Goal: Information Seeking & Learning: Check status

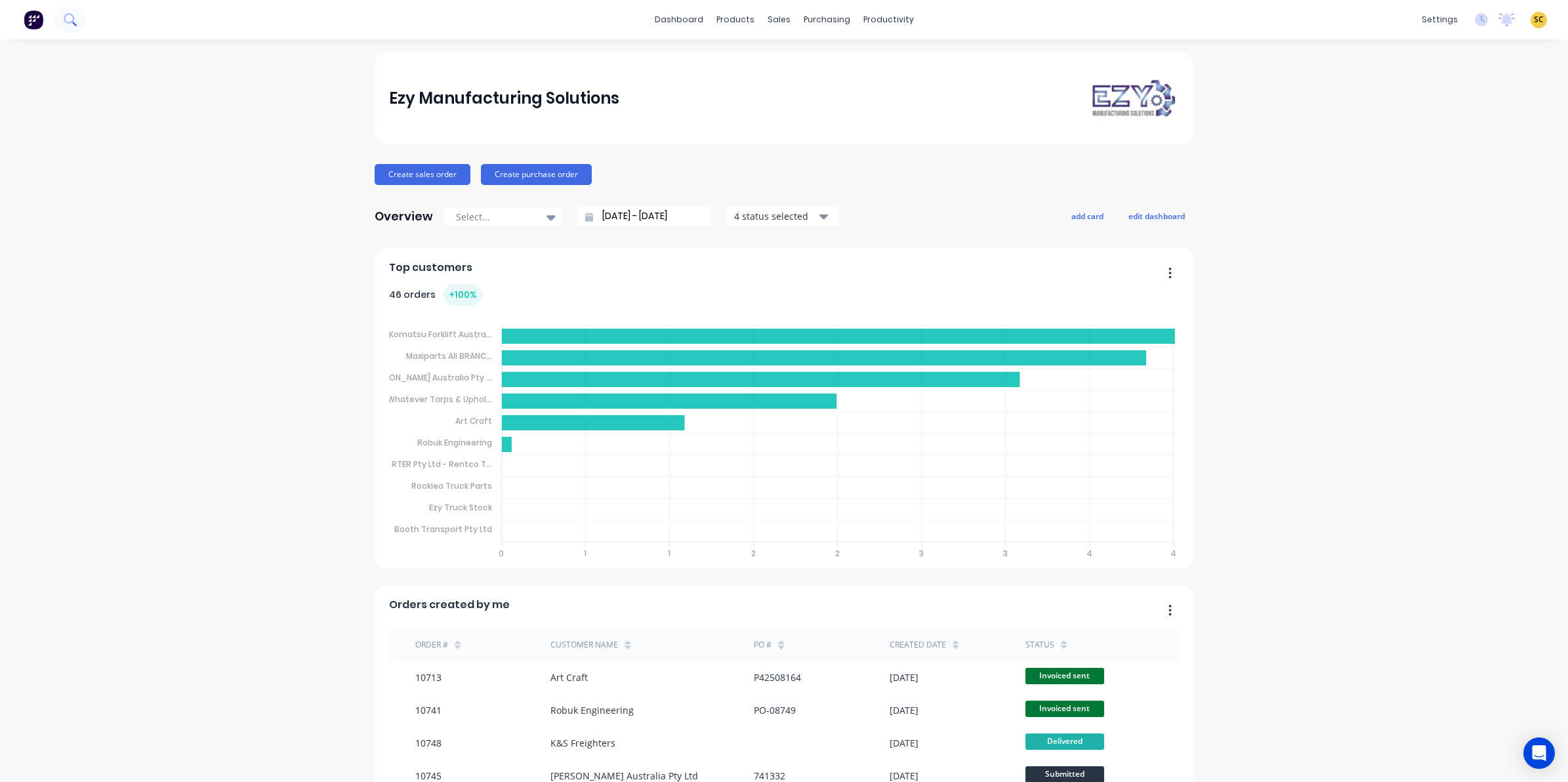
click at [72, 27] on button at bounding box center [70, 19] width 33 height 26
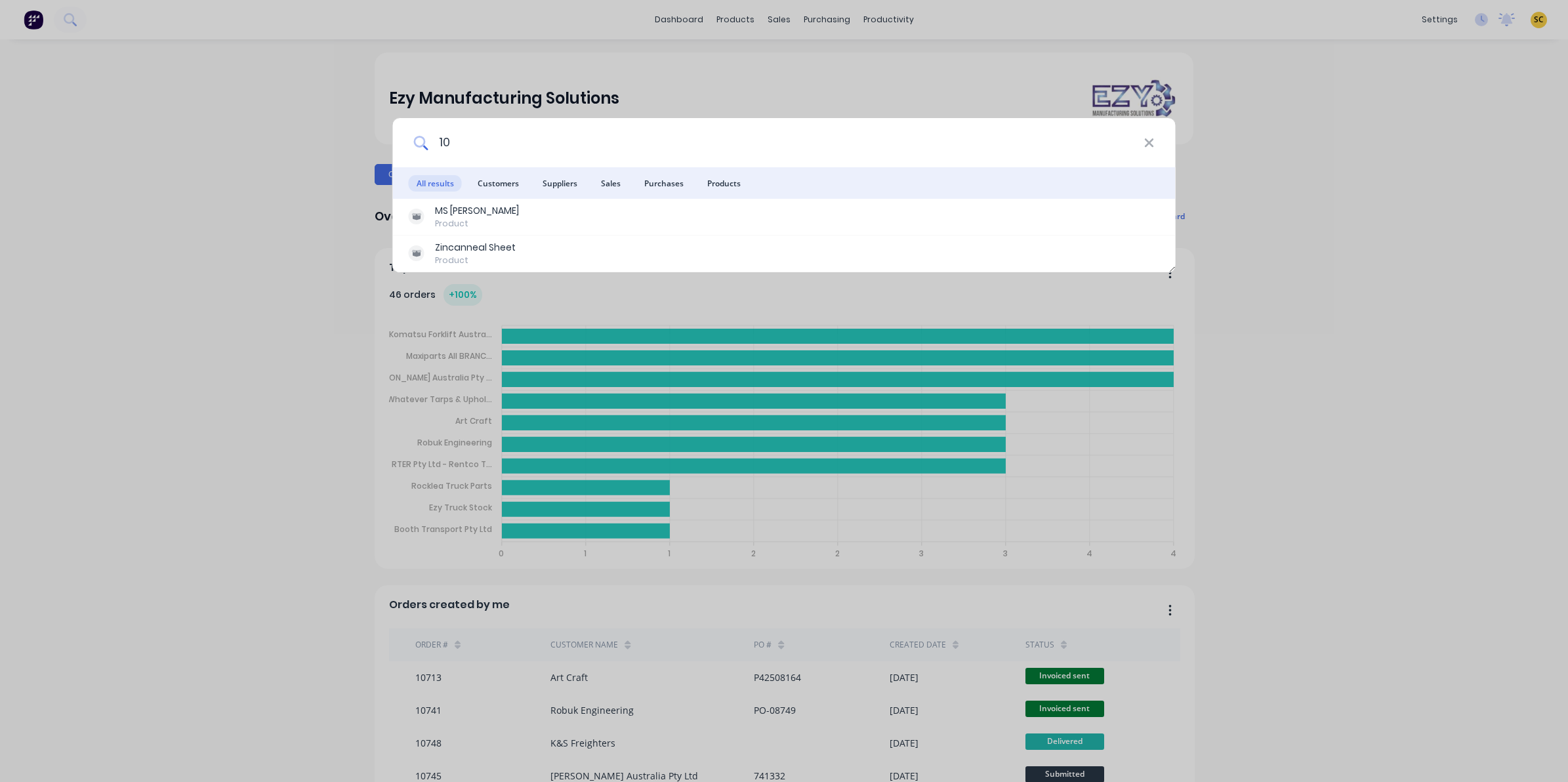
type input "1"
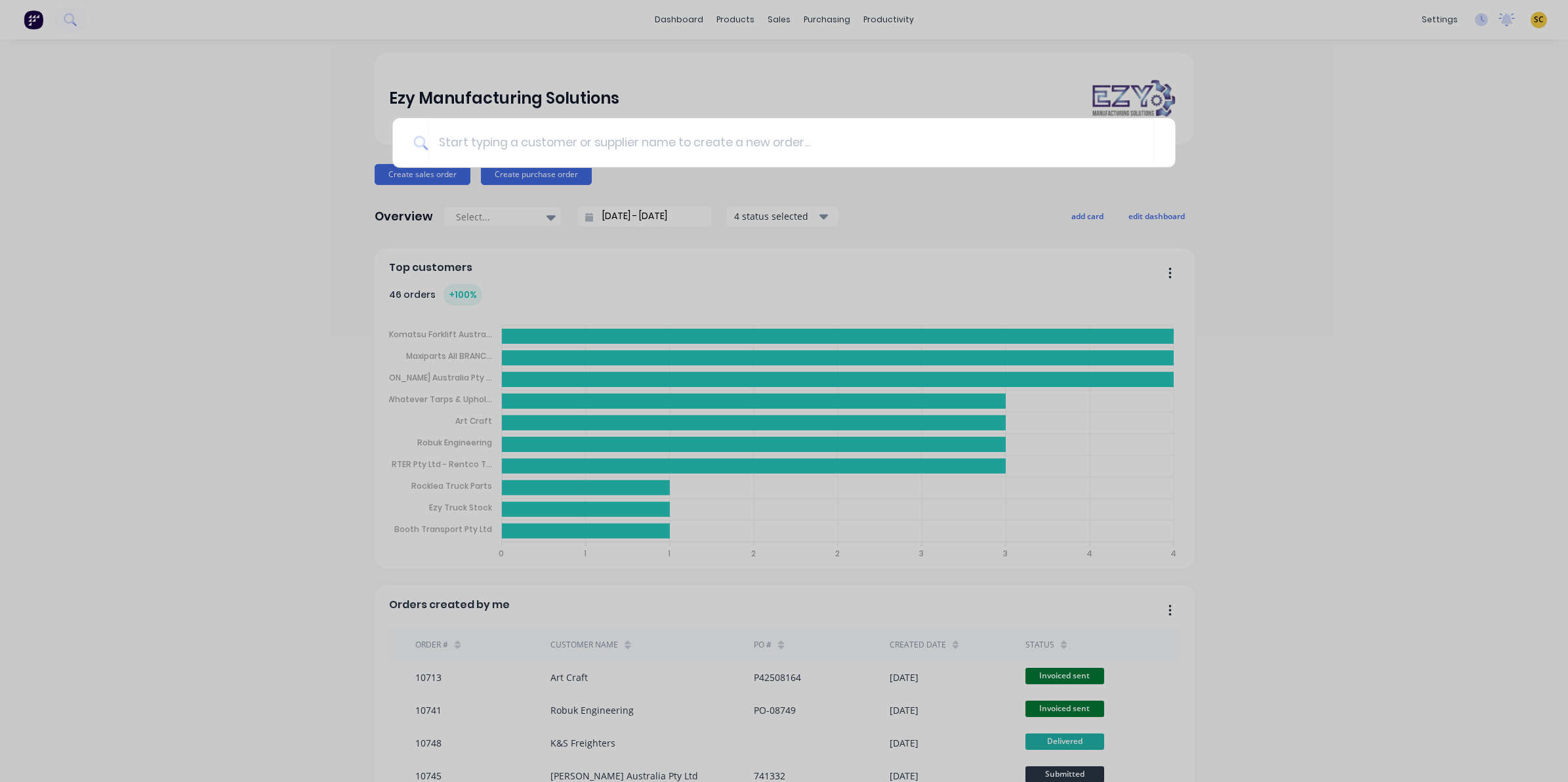
click at [815, 46] on div at bounding box center [784, 391] width 1568 height 782
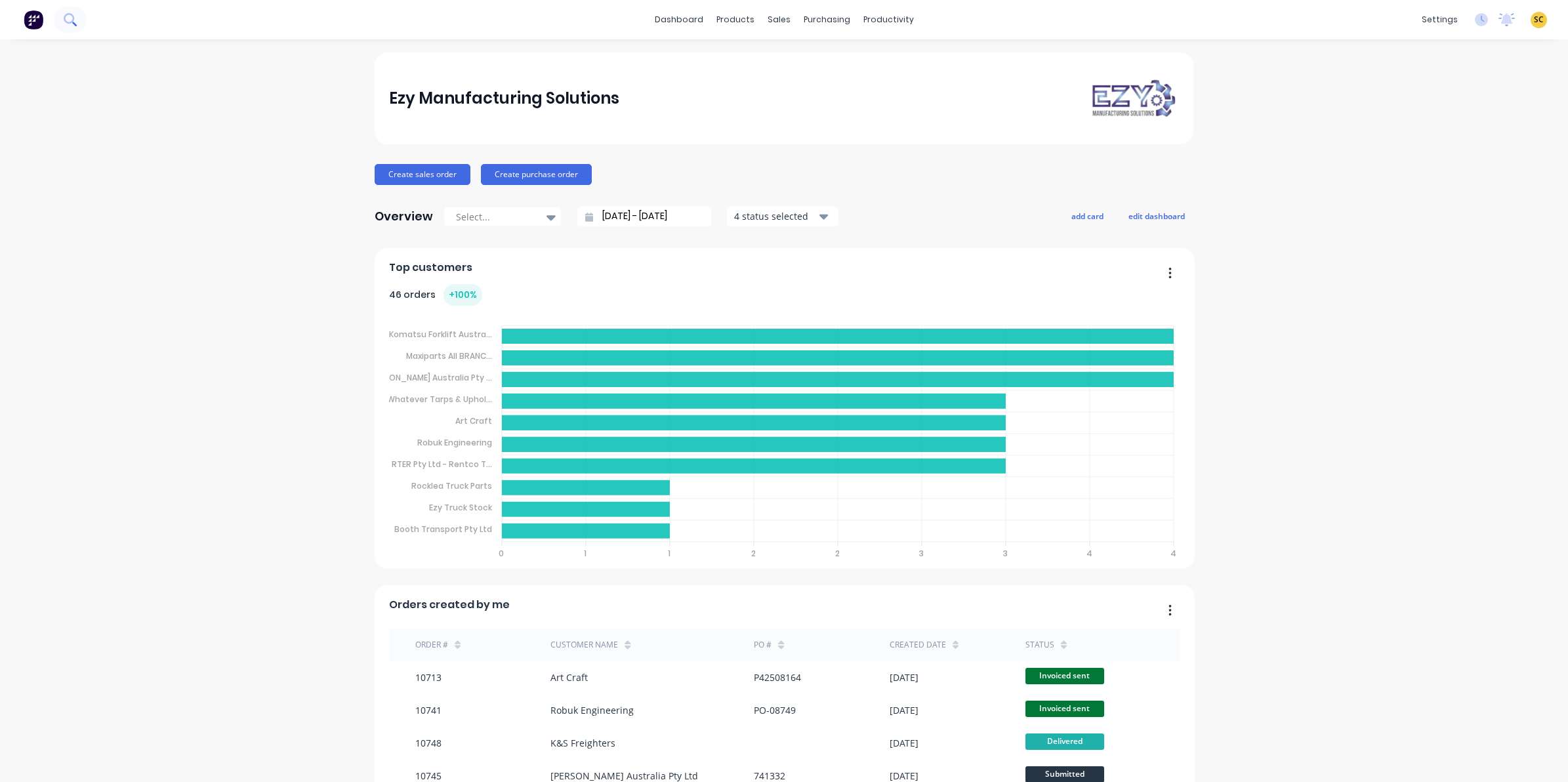
click at [75, 25] on icon at bounding box center [70, 20] width 13 height 13
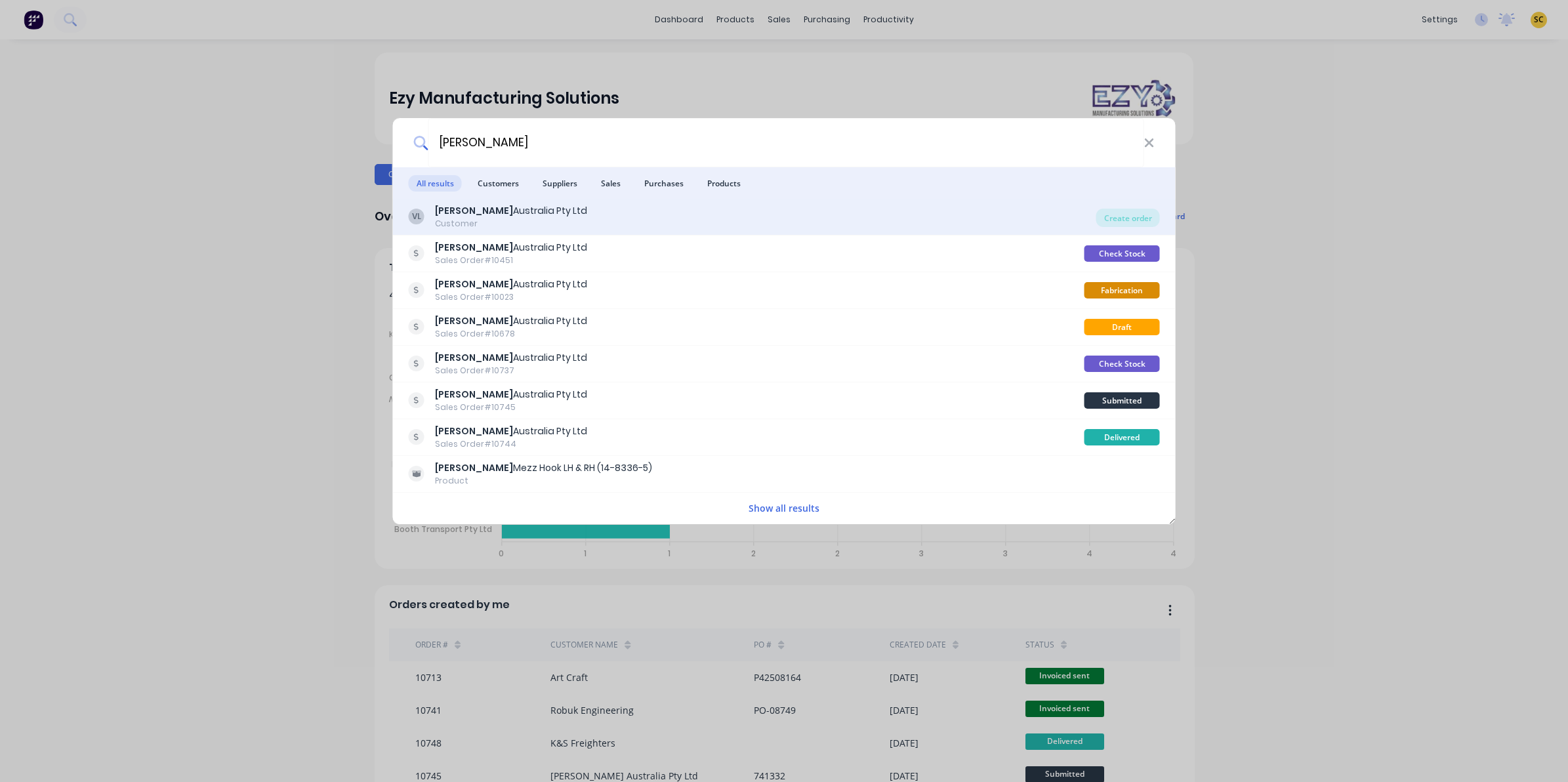
type input "[PERSON_NAME]"
click at [528, 217] on div "[PERSON_NAME] Australia Pty Ltd" at bounding box center [511, 211] width 152 height 14
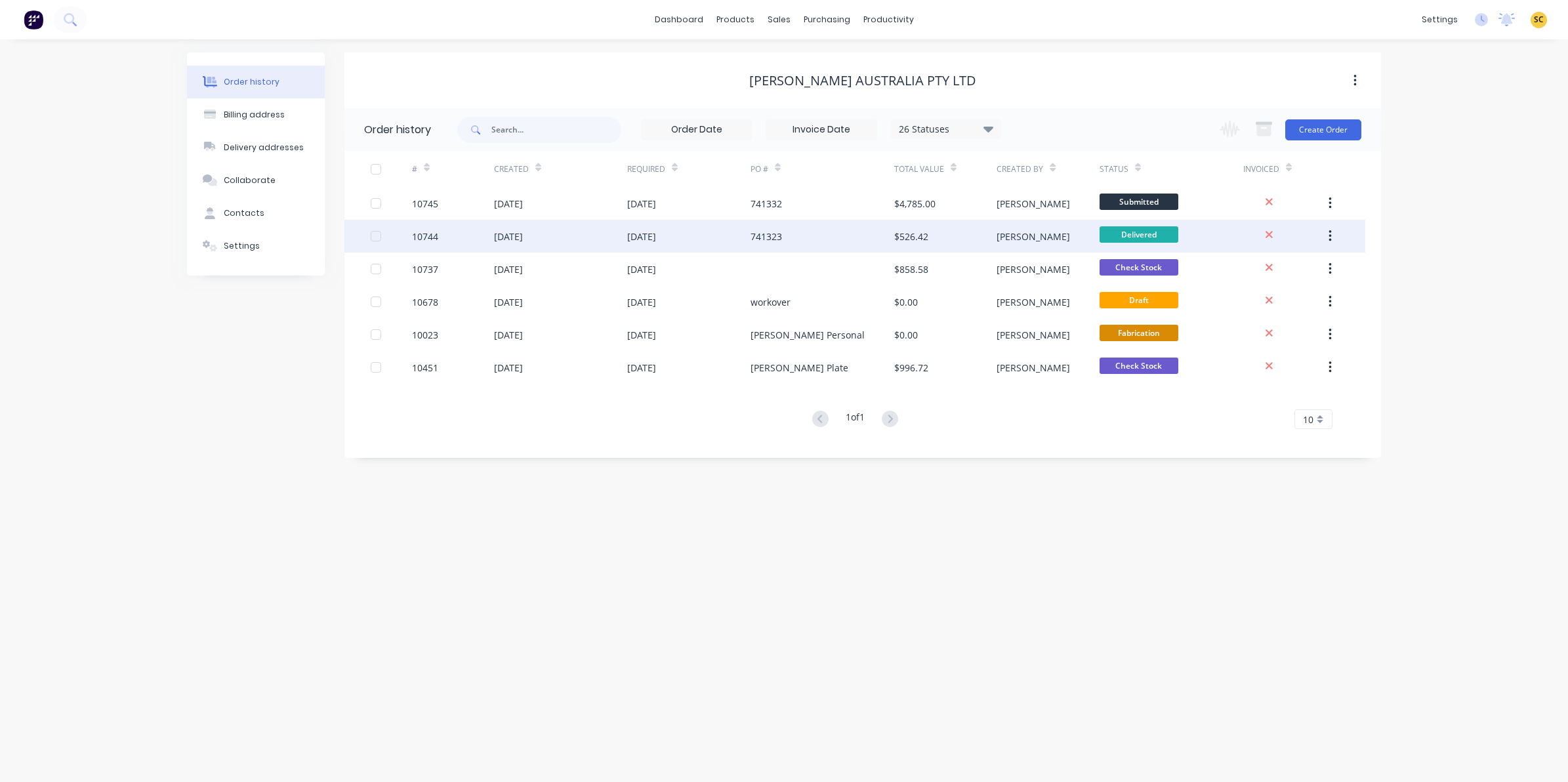
click at [803, 230] on div "741323" at bounding box center [822, 236] width 144 height 33
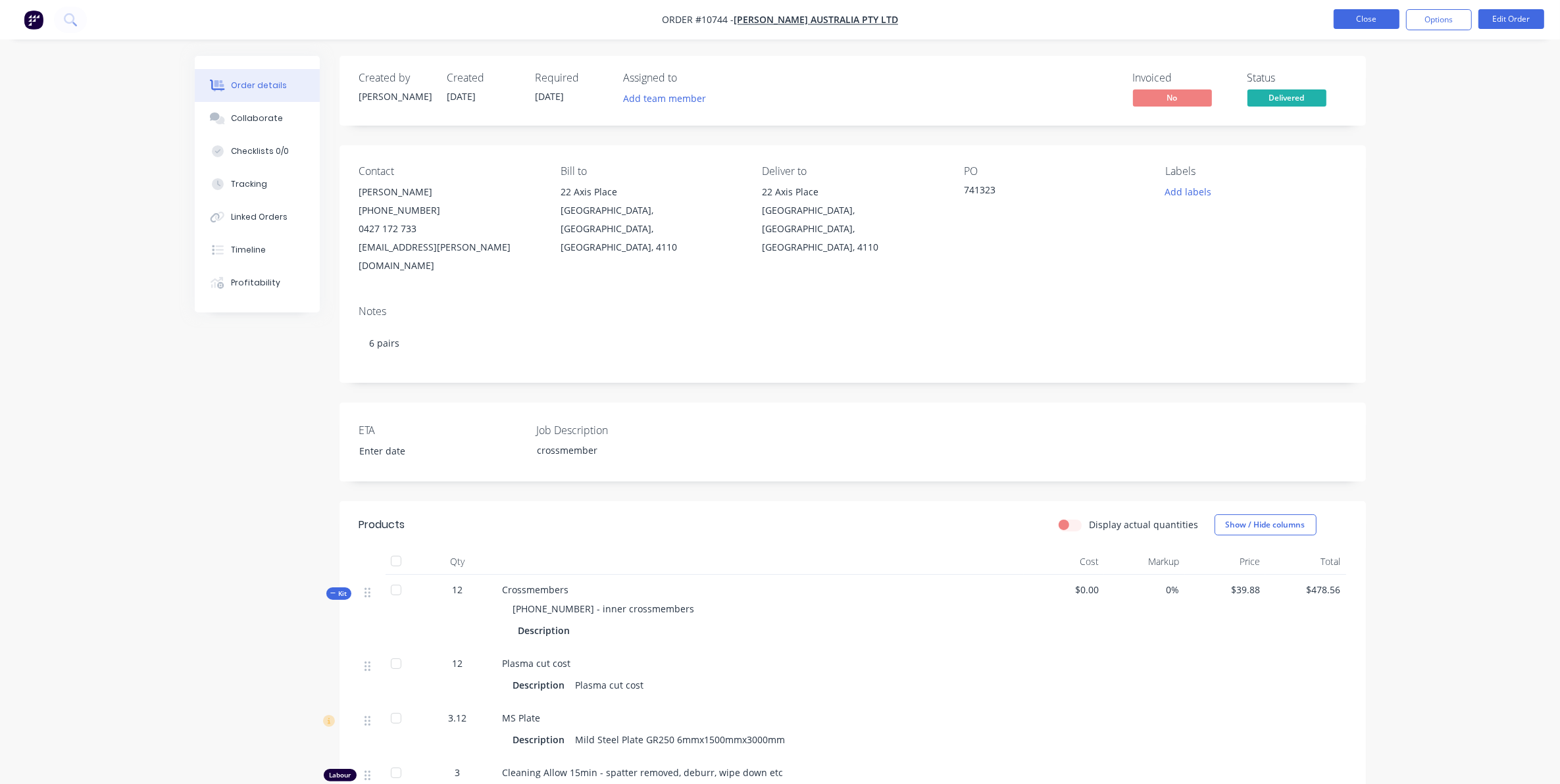
click at [1364, 18] on button "Close" at bounding box center [1367, 19] width 66 height 20
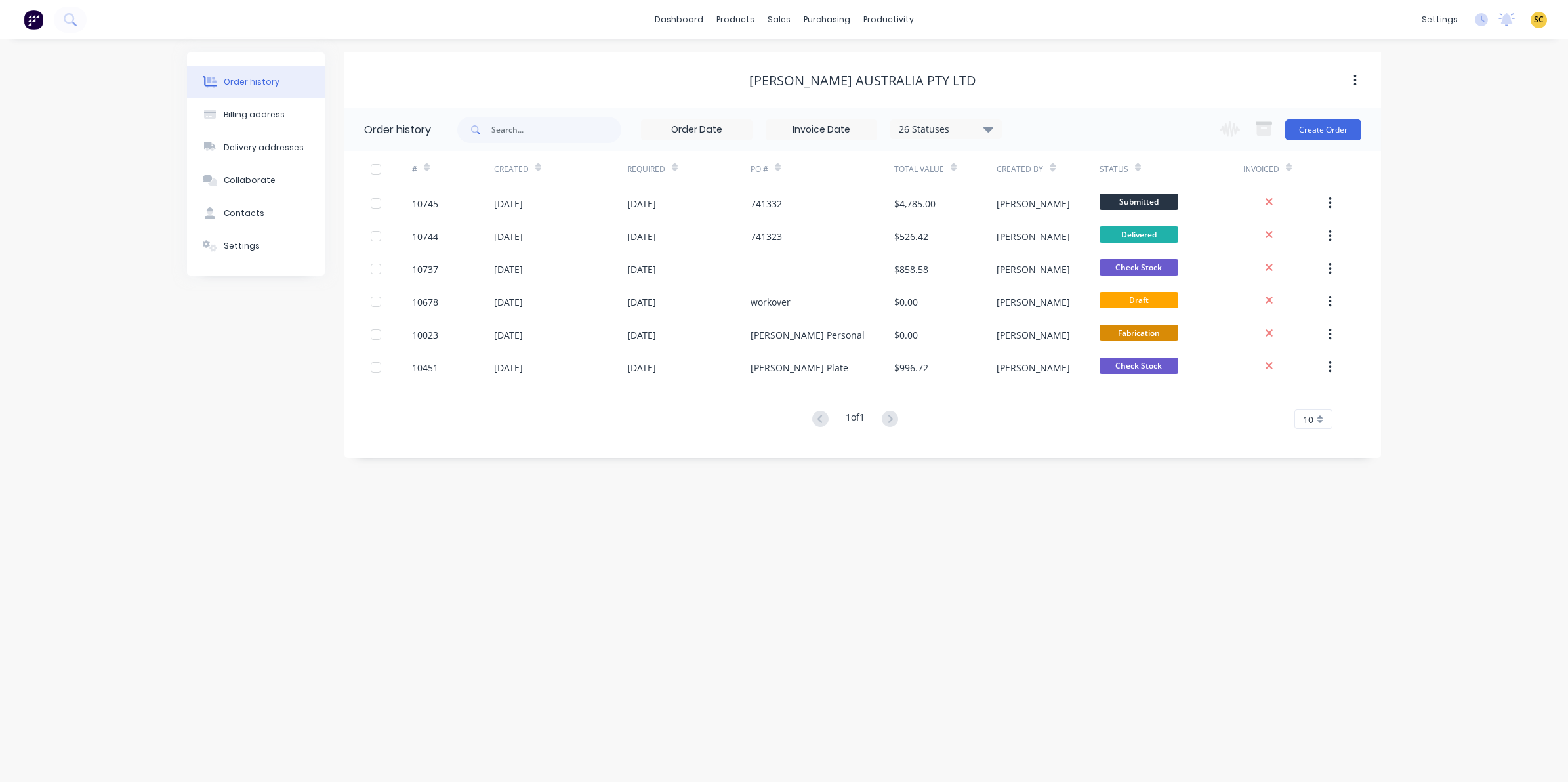
click at [925, 131] on div "26 Statuses" at bounding box center [946, 129] width 110 height 14
click at [946, 296] on div "All" at bounding box center [973, 287] width 164 height 26
click at [1054, 281] on label at bounding box center [1054, 281] width 0 height 0
click at [1054, 282] on input "checkbox" at bounding box center [1060, 287] width 11 height 13
checkbox input "true"
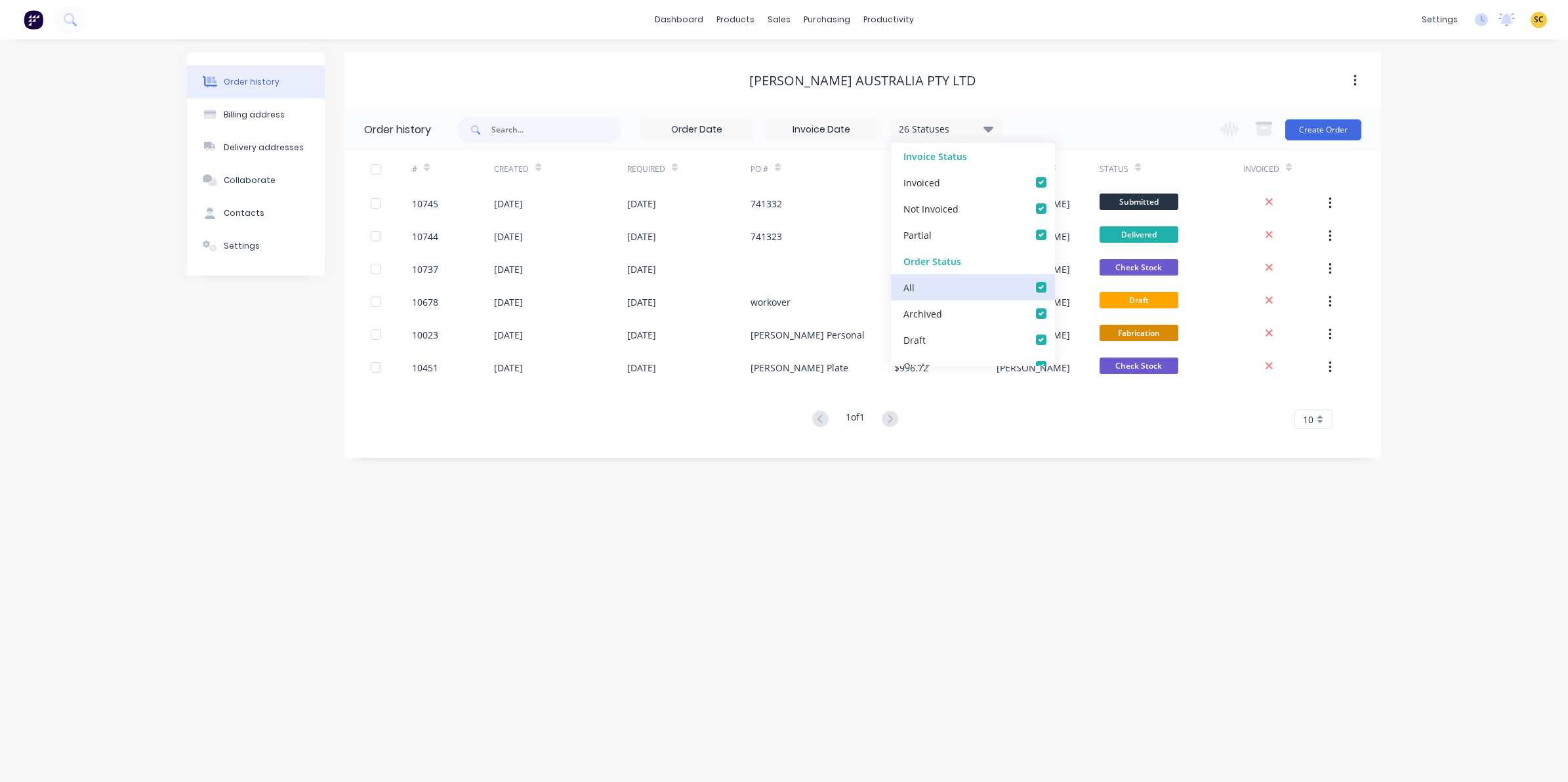
checkbox input "true"
click at [909, 472] on div "Order history Billing address Delivery addresses Collaborate Contacts Settings …" at bounding box center [784, 411] width 1568 height 743
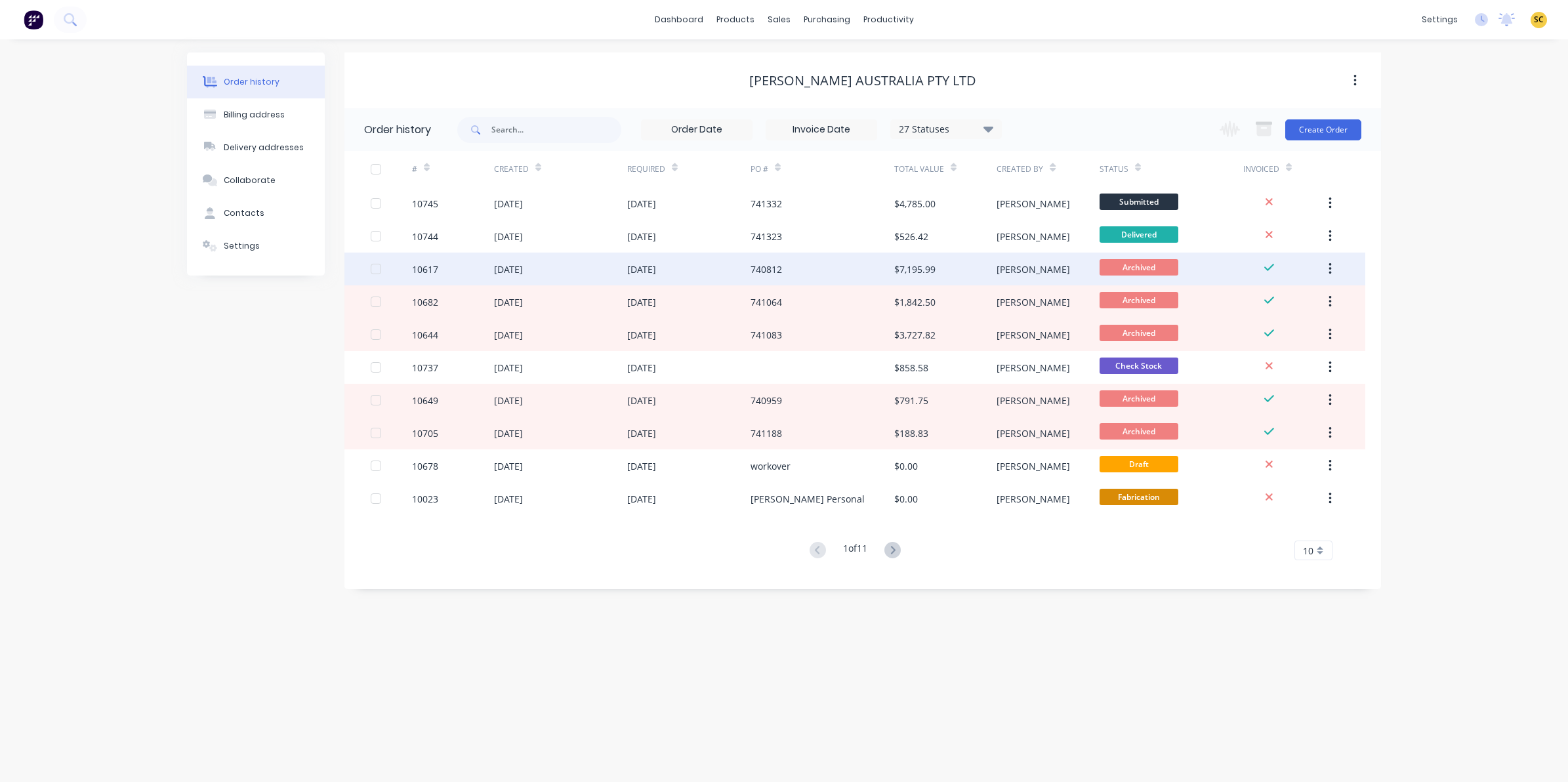
click at [512, 269] on div "[DATE]" at bounding box center [508, 269] width 29 height 14
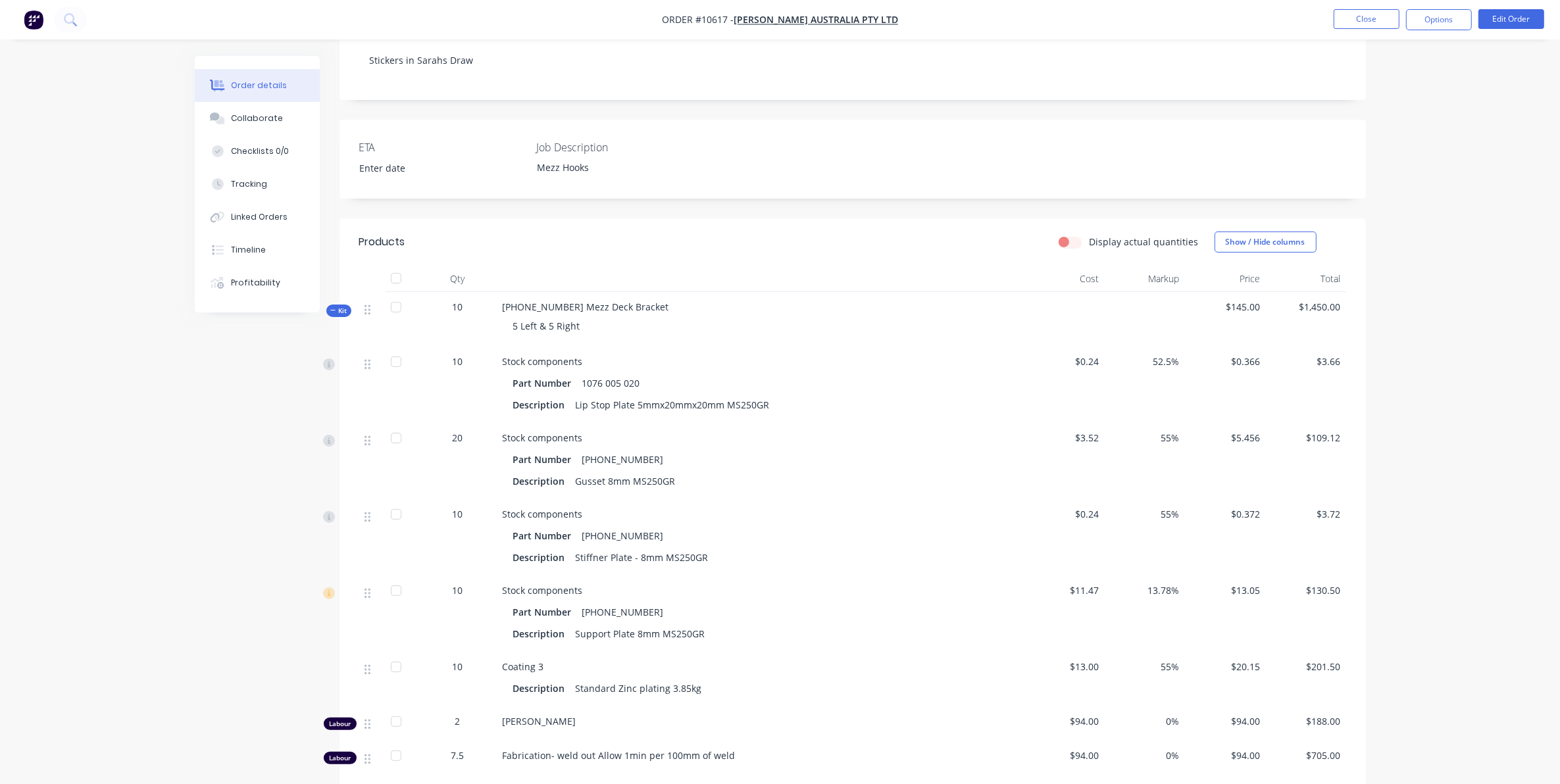
scroll to position [329, 0]
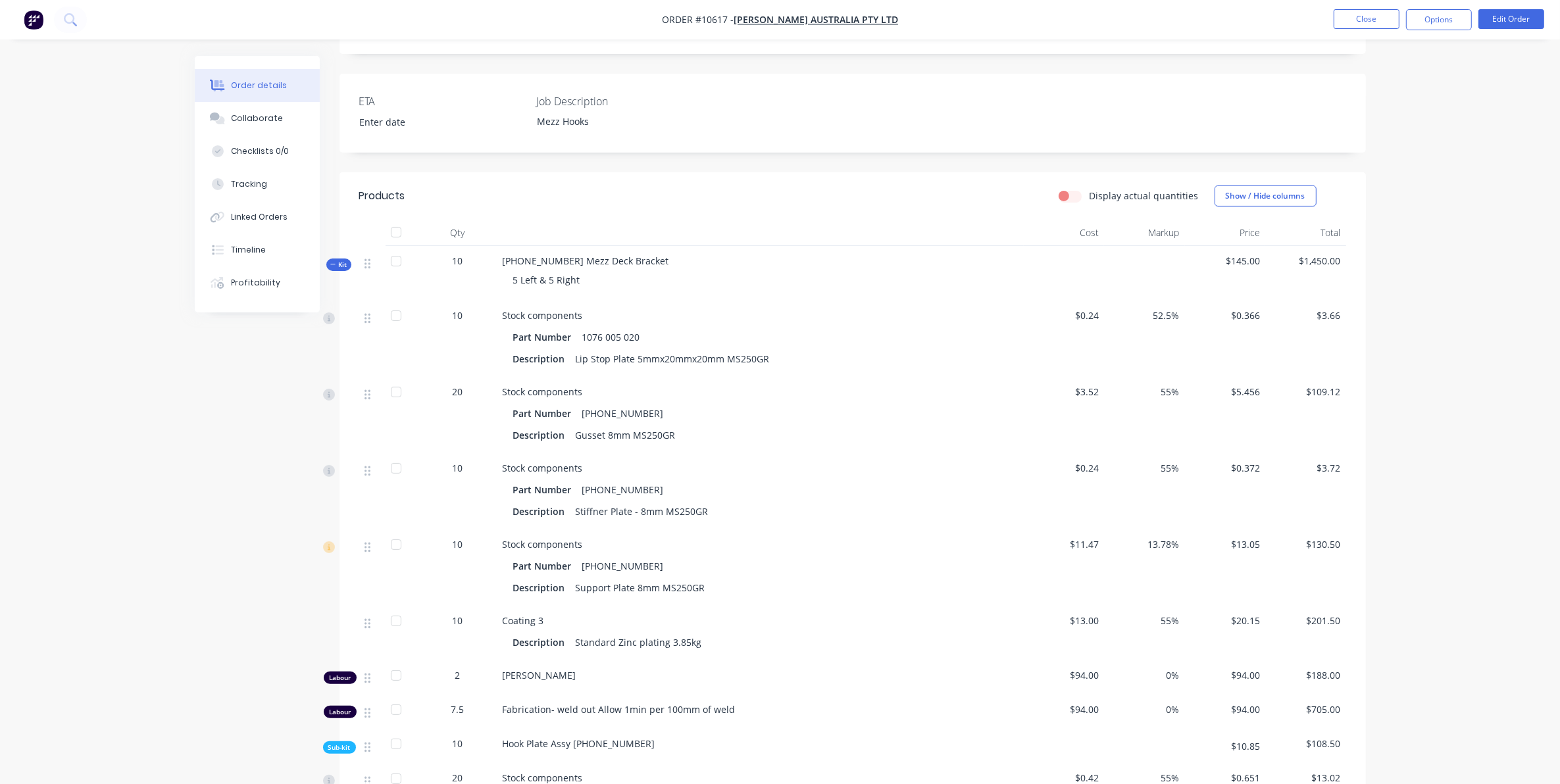
click at [329, 255] on div "Order details Collaborate Checklists 0/0 Tracking Linked Orders Timeline Profit…" at bounding box center [268, 184] width 145 height 257
click at [329, 254] on div "Order details Collaborate Checklists 0/0 Tracking Linked Orders Timeline Profit…" at bounding box center [268, 184] width 145 height 257
click at [329, 259] on div "Kit" at bounding box center [339, 265] width 25 height 13
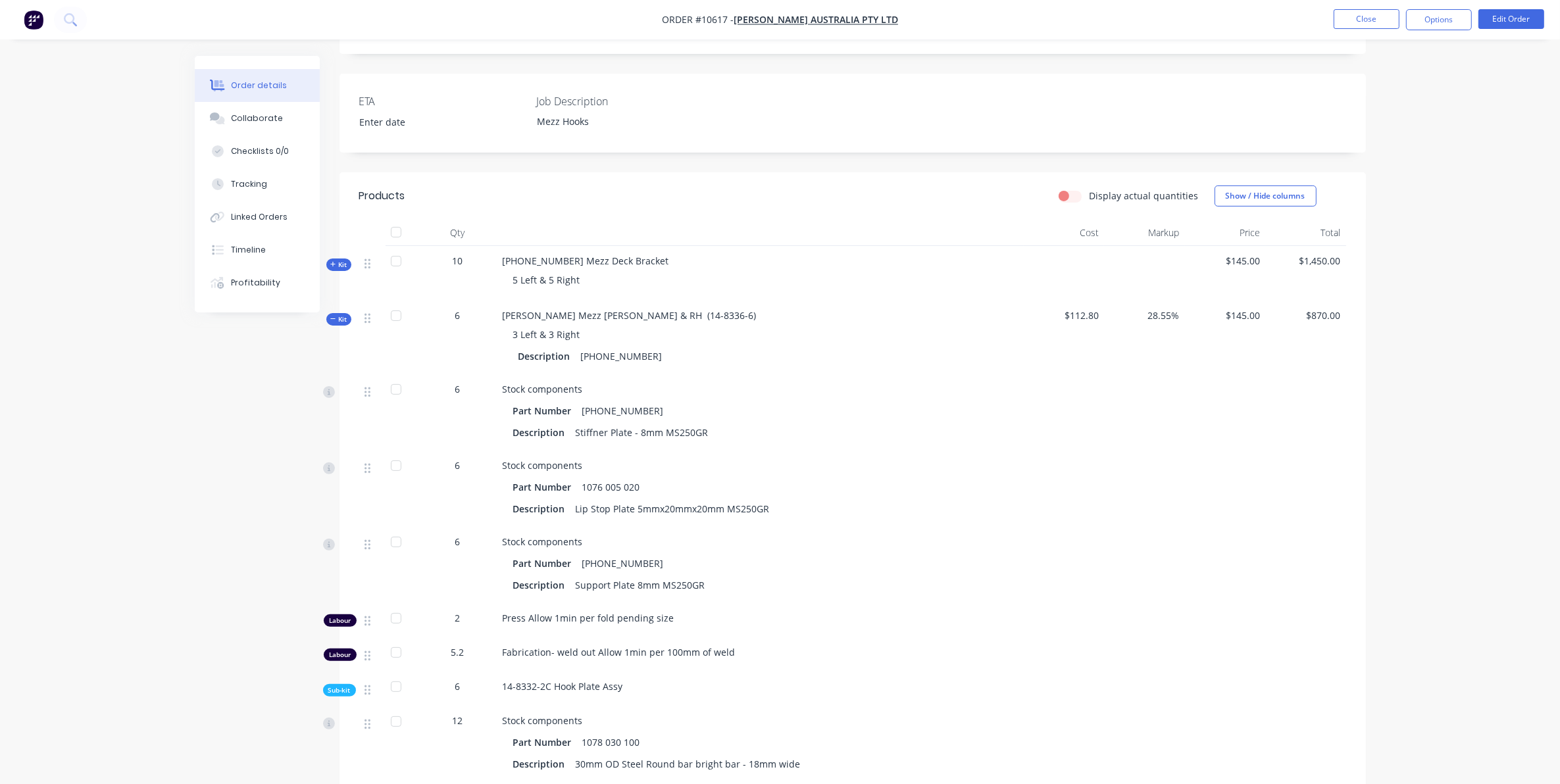
click at [344, 313] on div "Kit" at bounding box center [339, 319] width 25 height 13
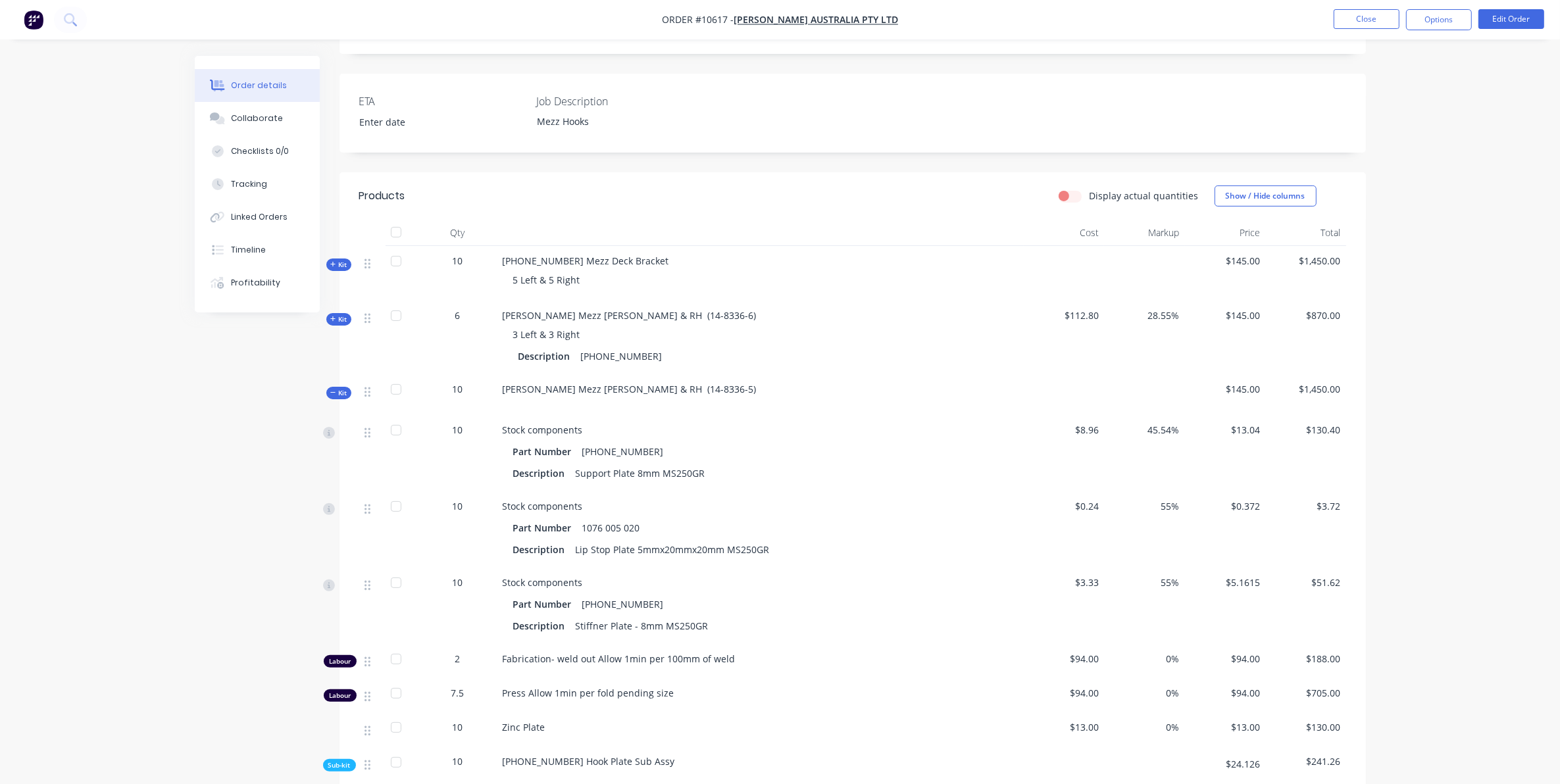
click at [340, 388] on span "Kit" at bounding box center [338, 393] width 17 height 10
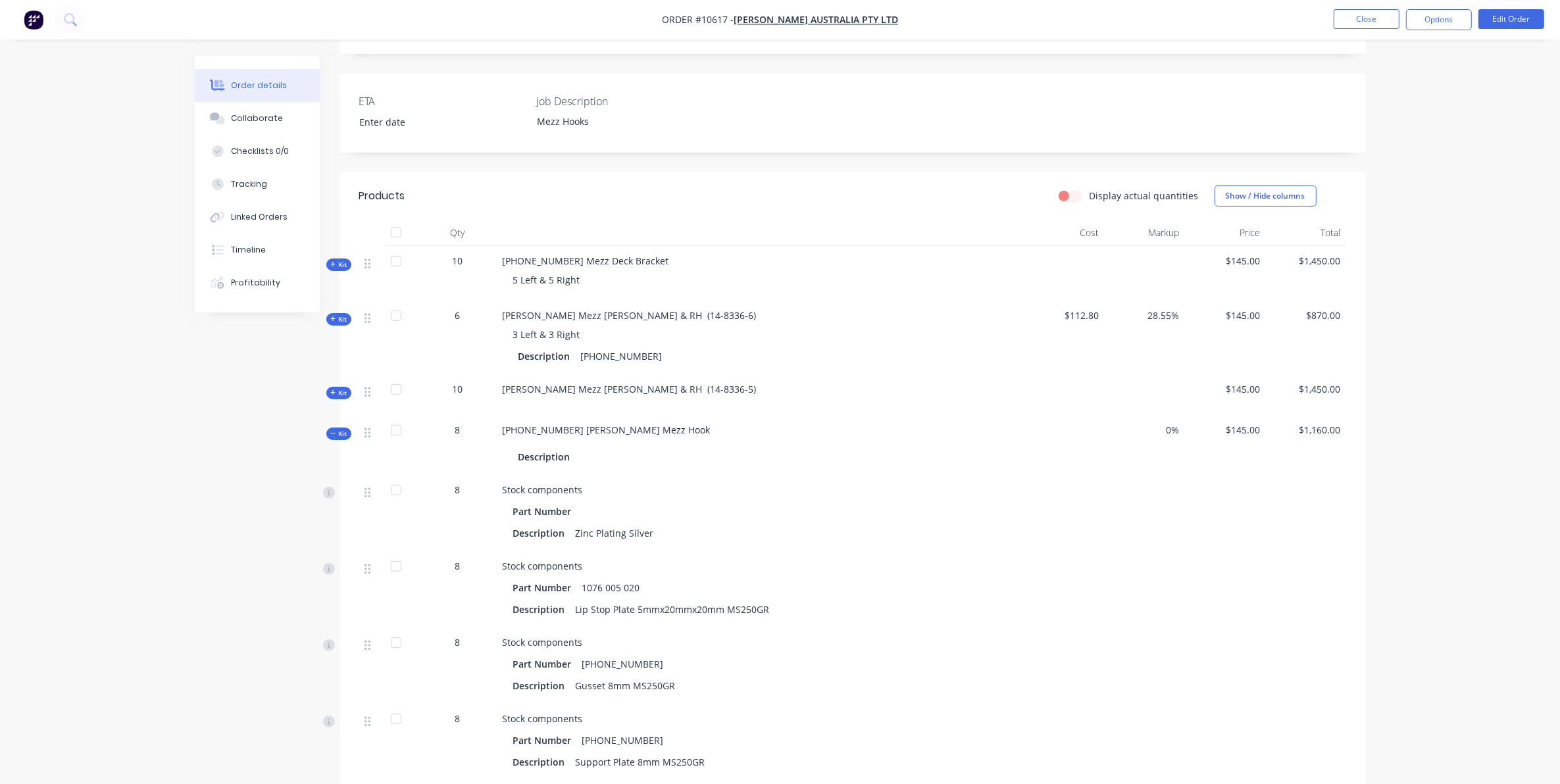
click at [348, 427] on div "Kit" at bounding box center [339, 434] width 25 height 13
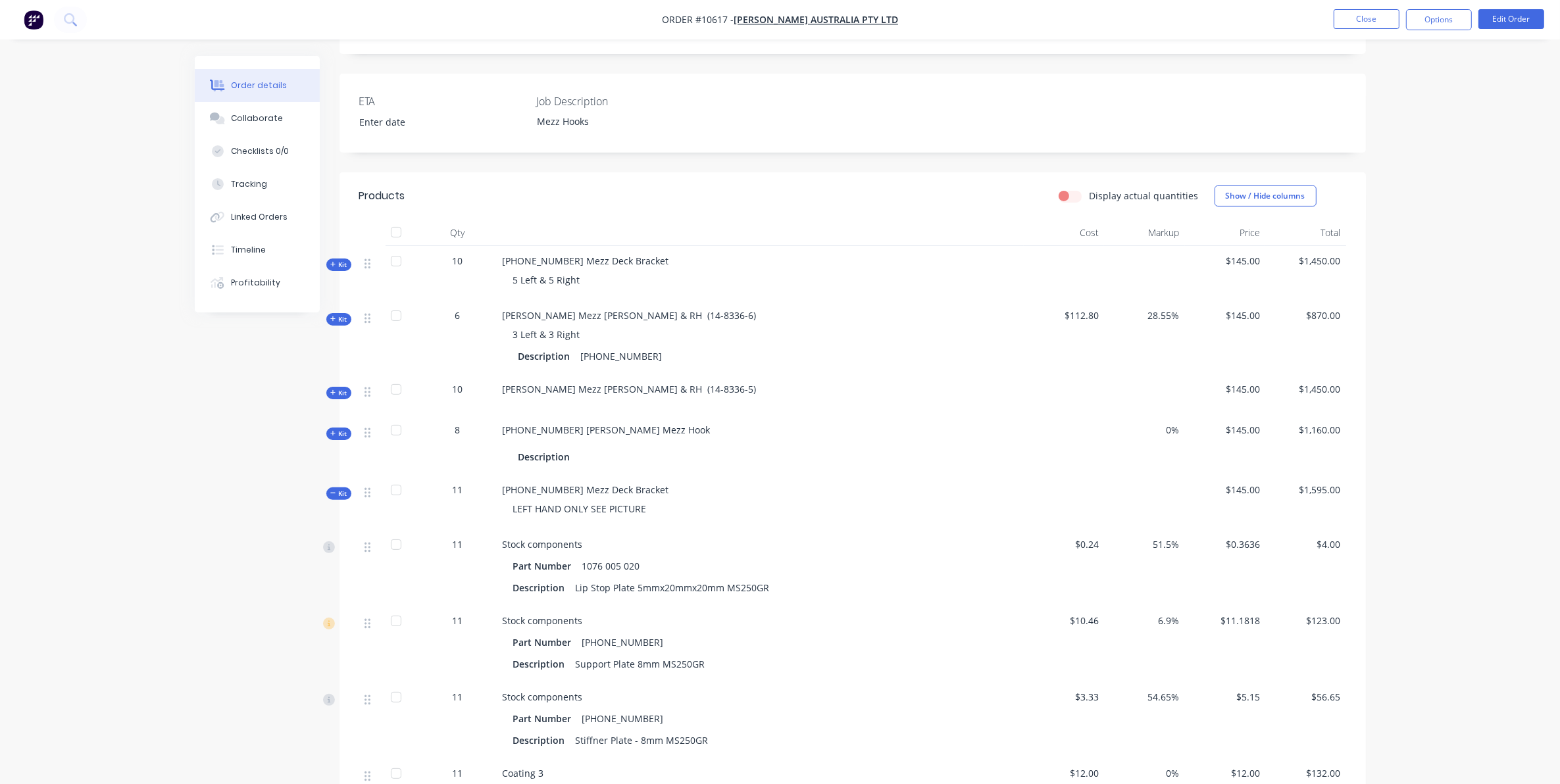
click at [340, 487] on div "Kit" at bounding box center [339, 494] width 25 height 13
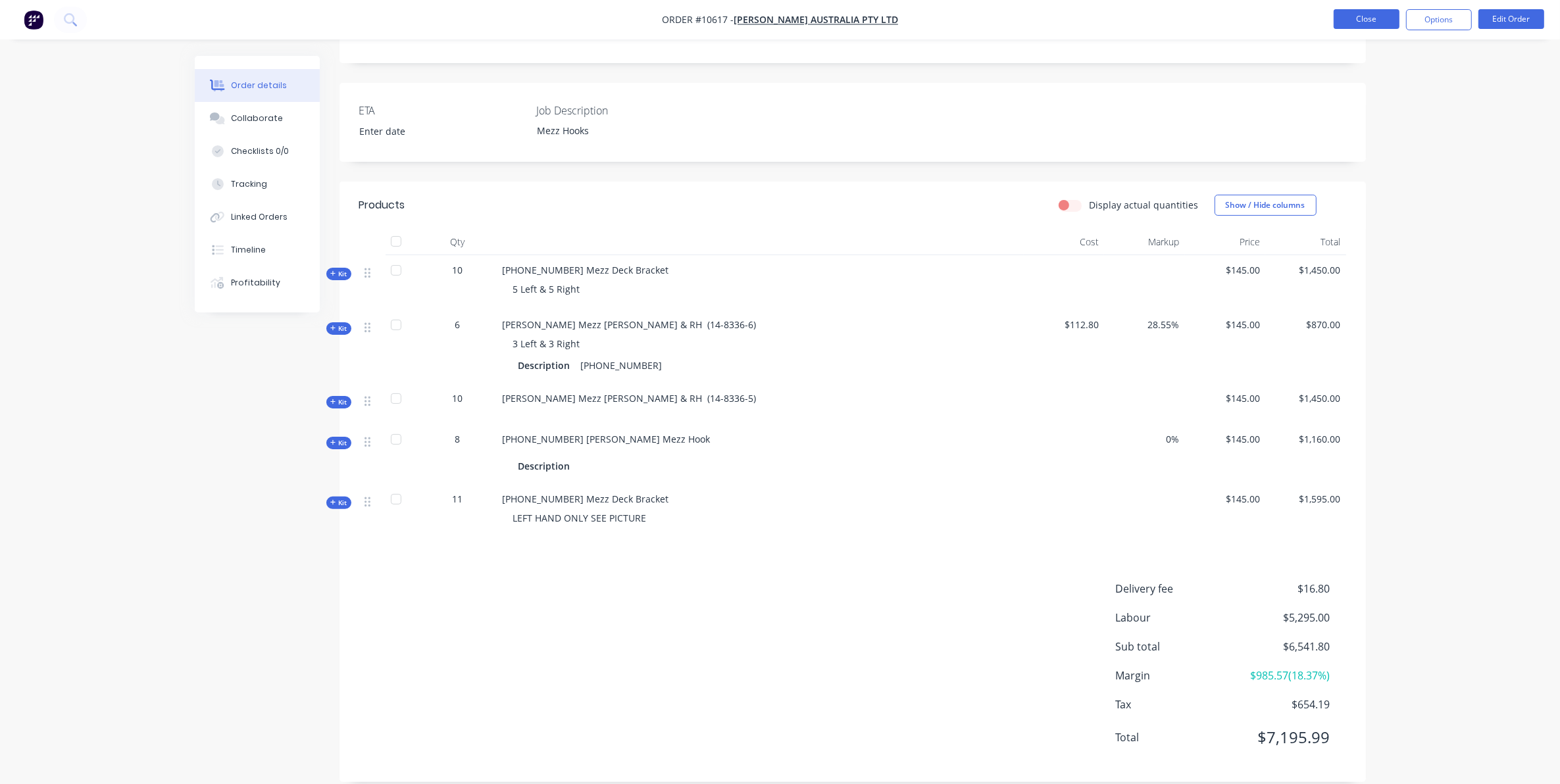
click at [1350, 21] on button "Close" at bounding box center [1367, 19] width 66 height 20
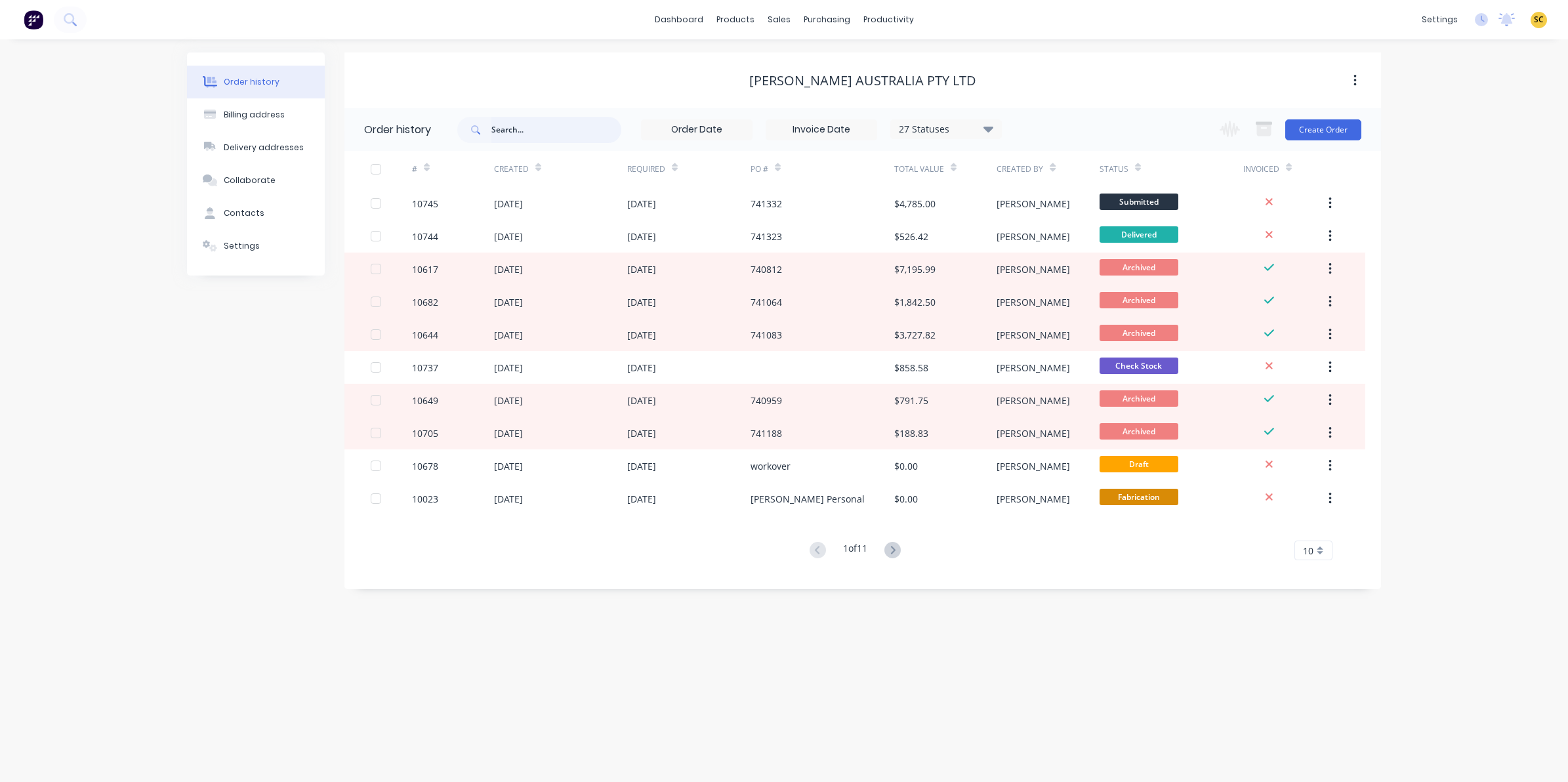
click at [517, 127] on input "text" at bounding box center [556, 129] width 130 height 26
type input "mezz ho"
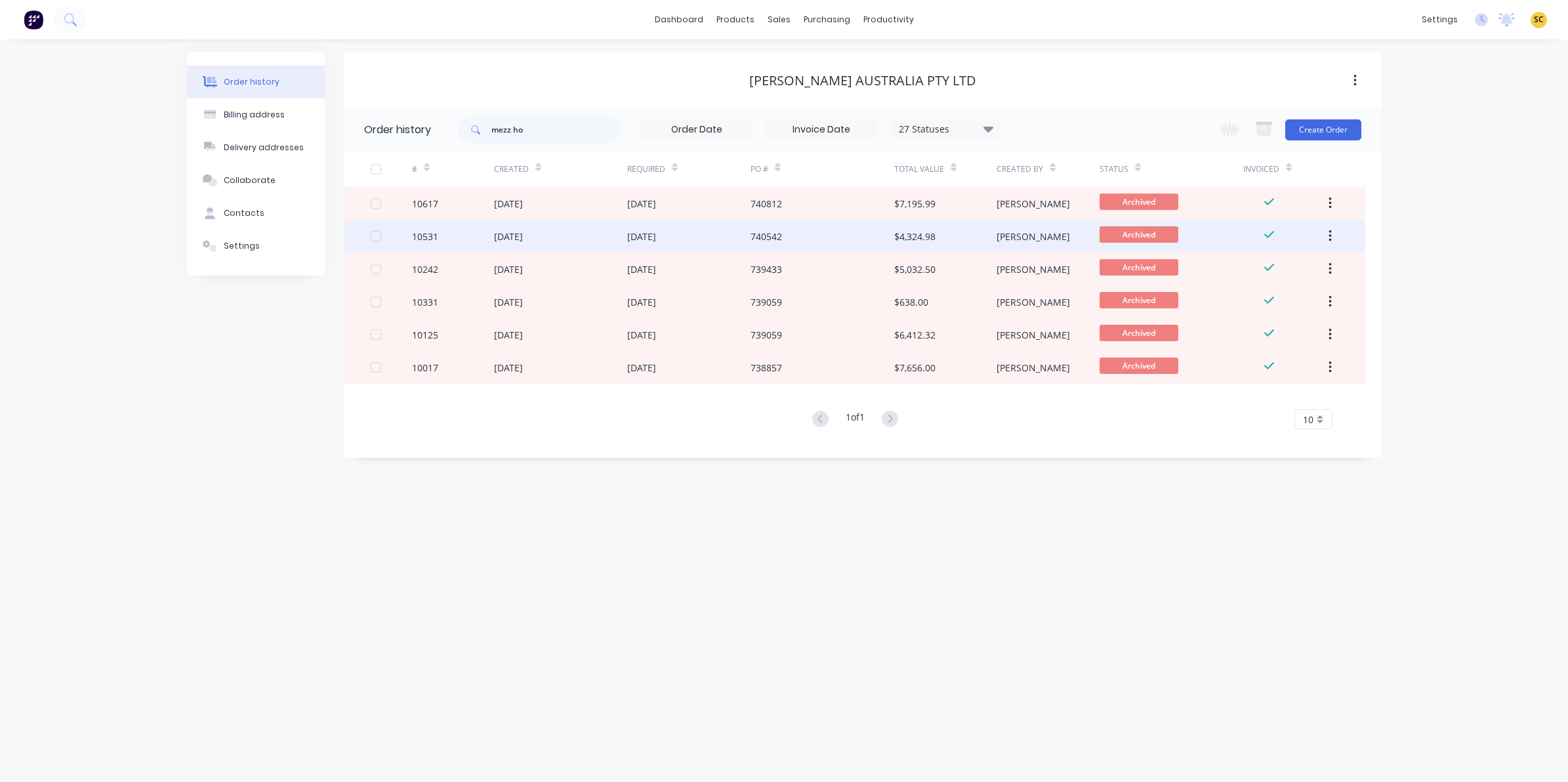
click at [805, 242] on div "740542" at bounding box center [822, 236] width 144 height 33
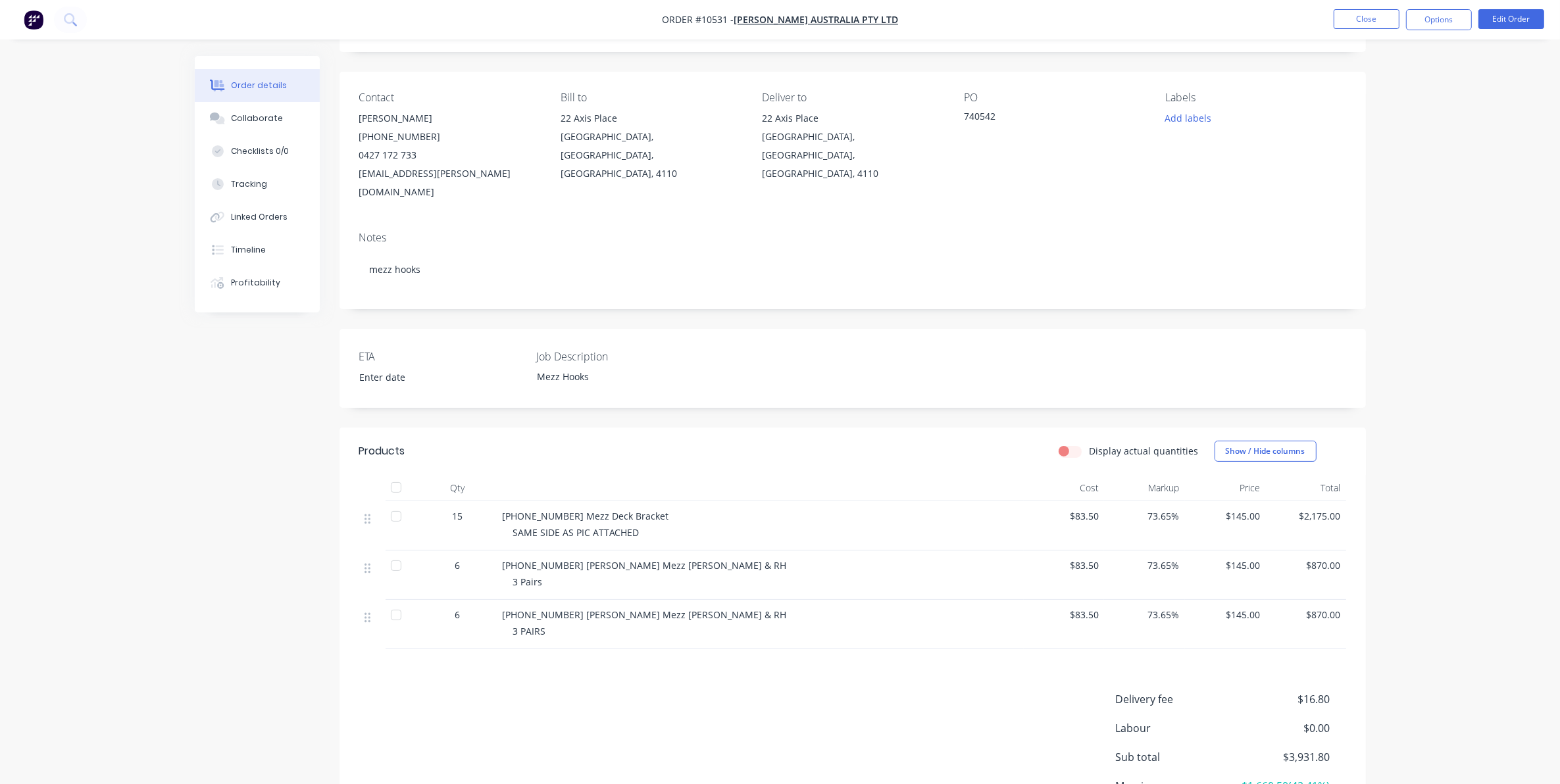
scroll to position [83, 0]
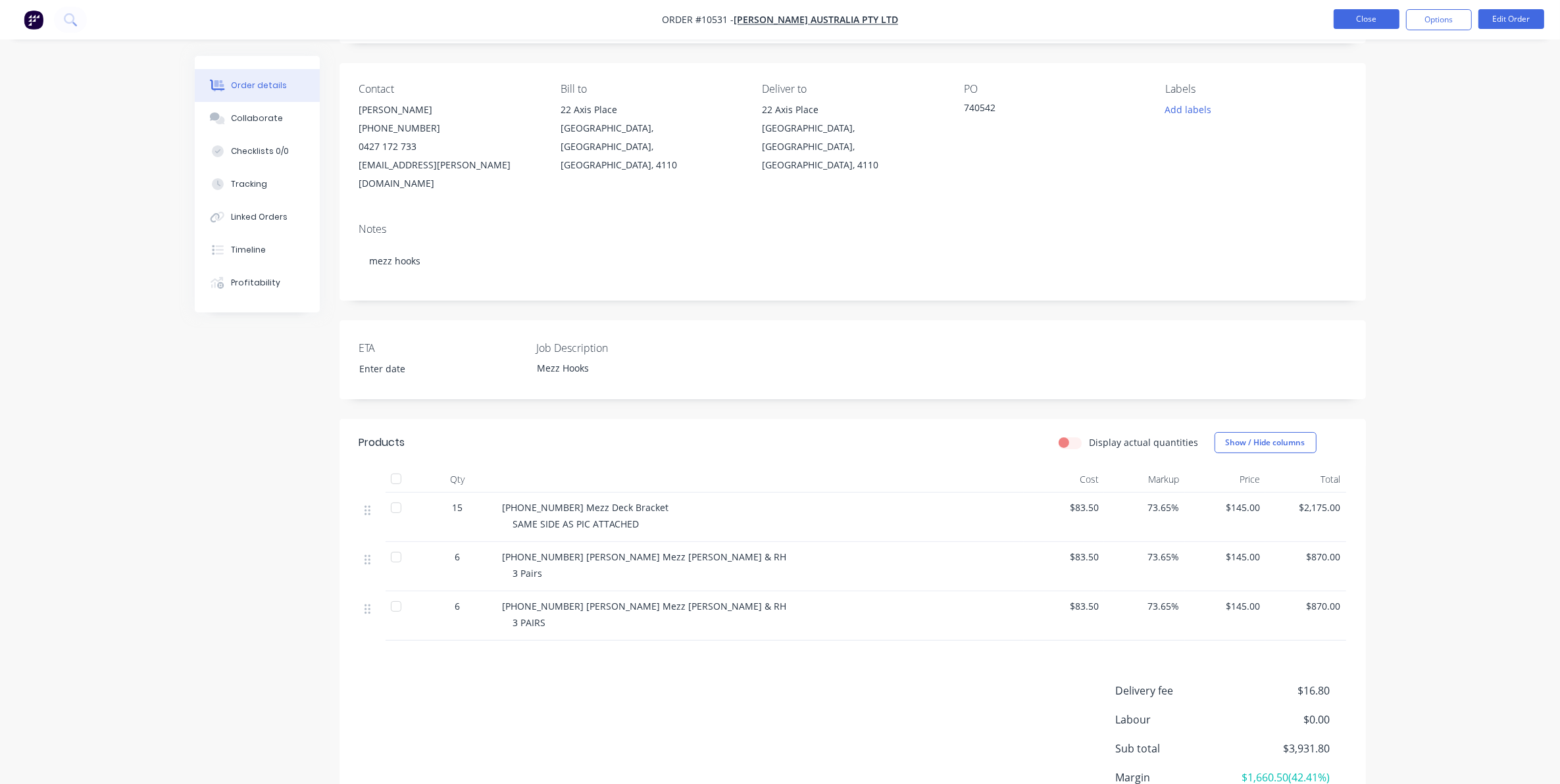
click at [1373, 11] on button "Close" at bounding box center [1367, 19] width 66 height 20
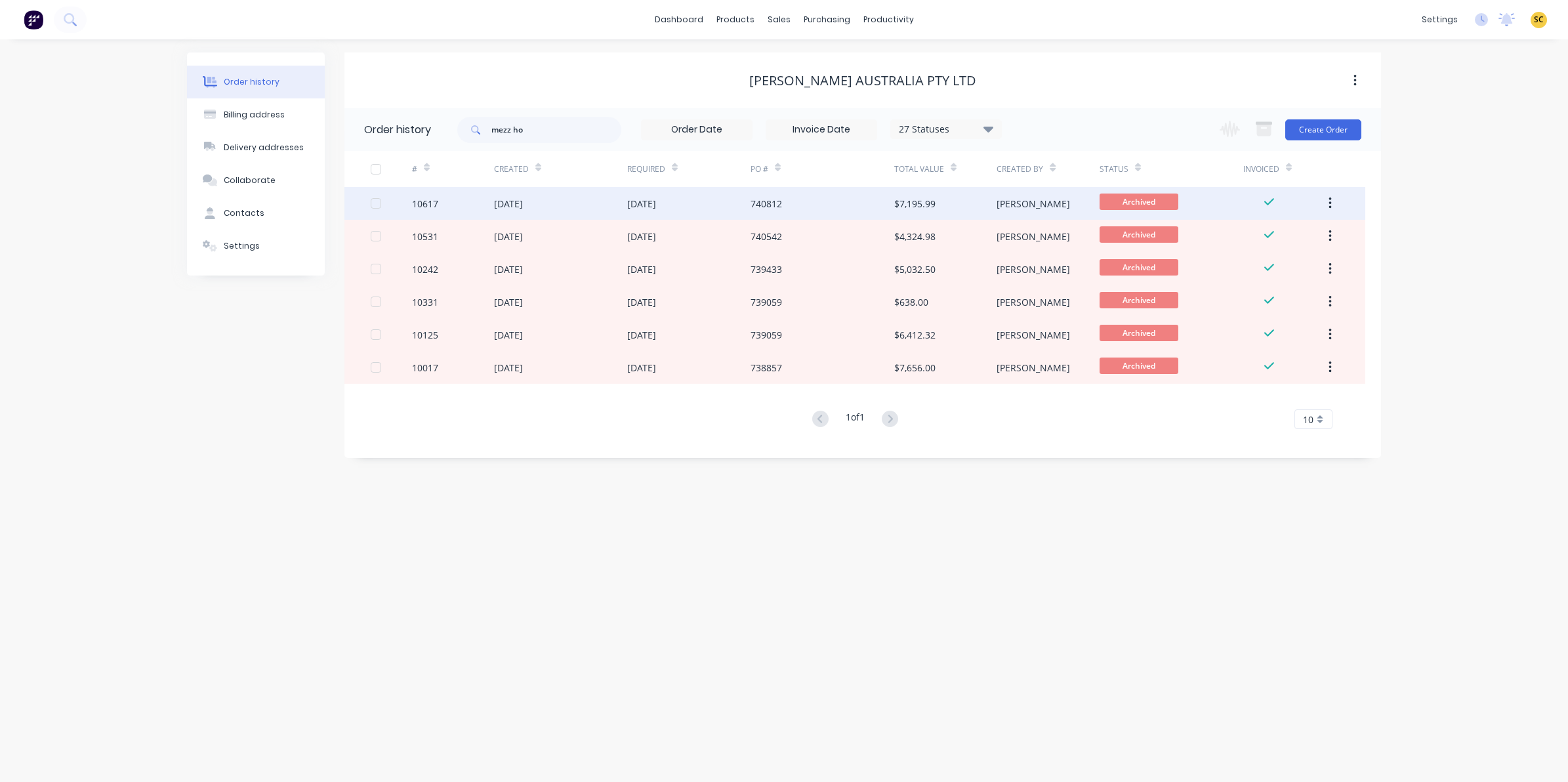
click at [595, 204] on div "[DATE]" at bounding box center [560, 204] width 133 height 33
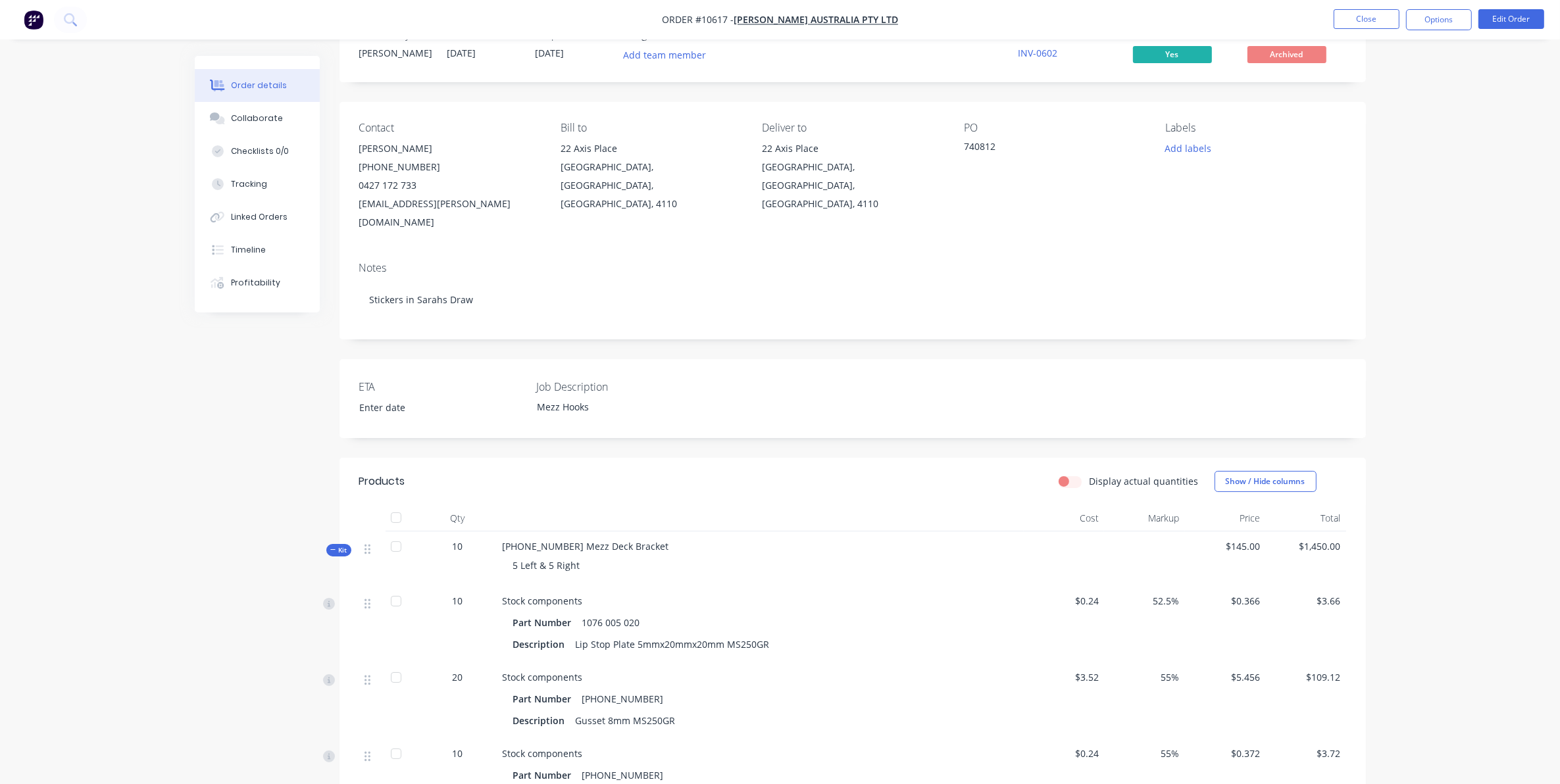
scroll to position [83, 0]
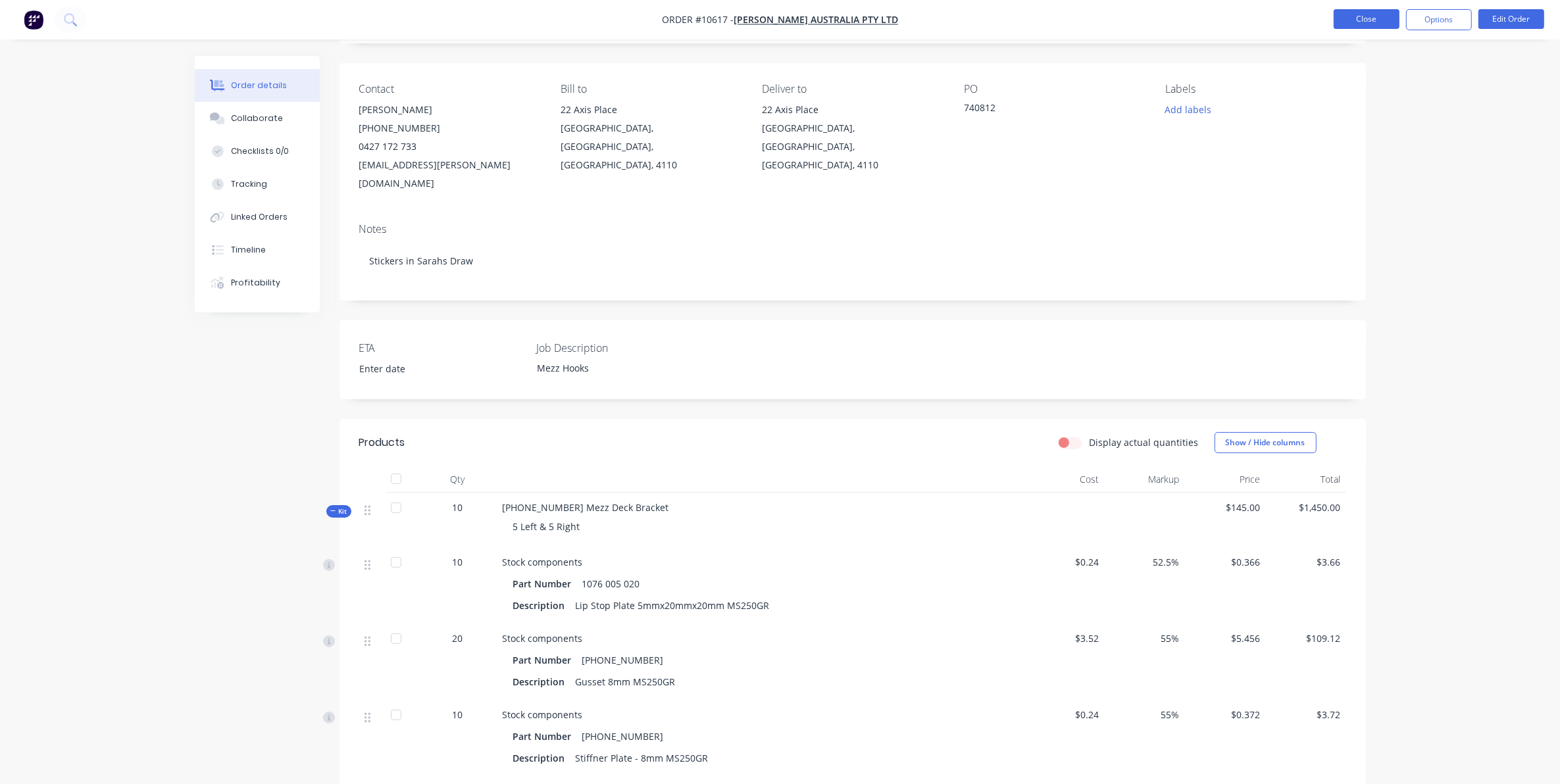
click at [1378, 18] on button "Close" at bounding box center [1367, 19] width 66 height 20
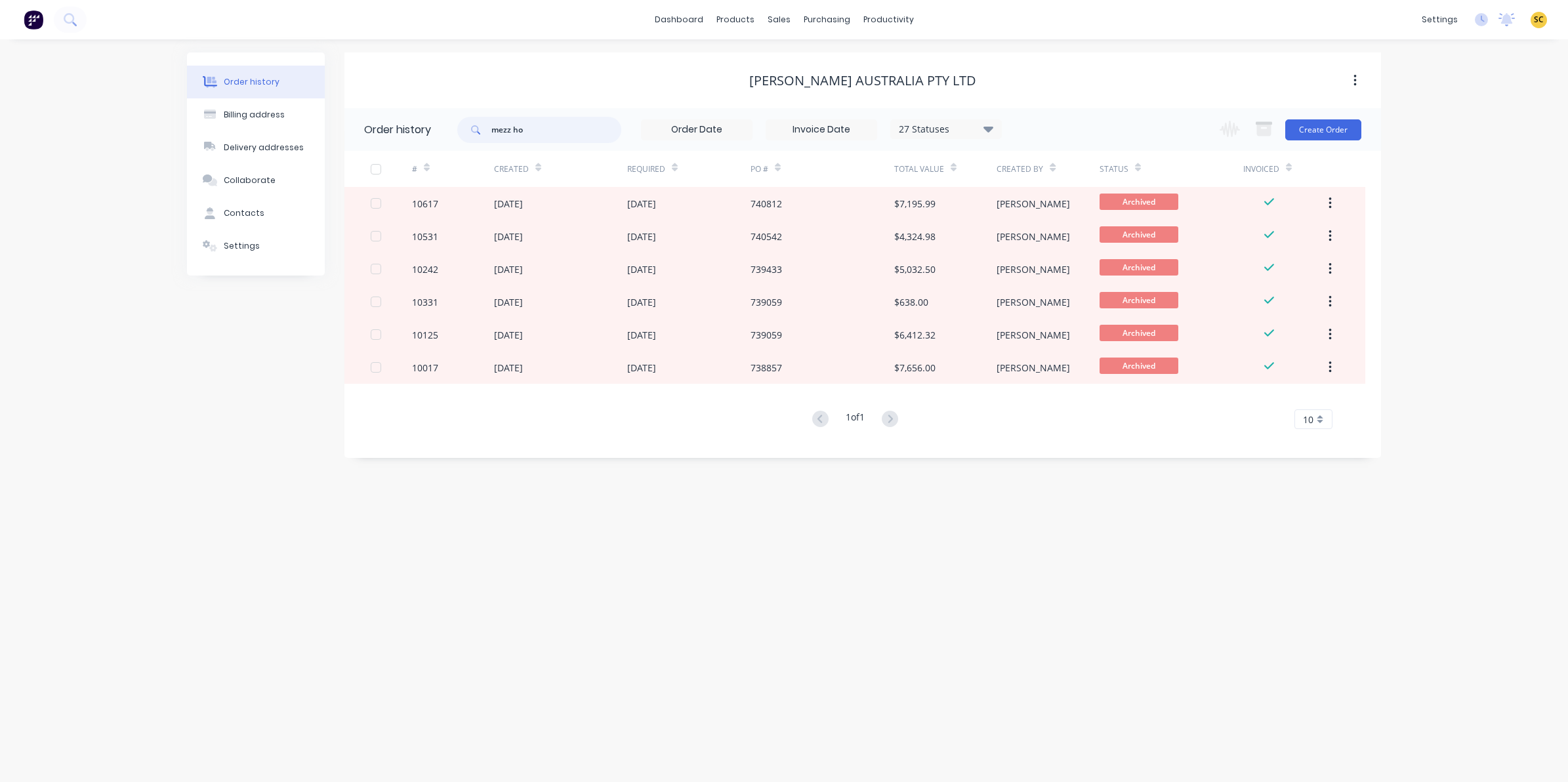
drag, startPoint x: 528, startPoint y: 131, endPoint x: 413, endPoint y: 146, distance: 116.0
click at [413, 146] on header "Order history mezz ho 27 Statuses Invoice Status Invoiced Not Invoiced Partial …" at bounding box center [863, 129] width 1037 height 43
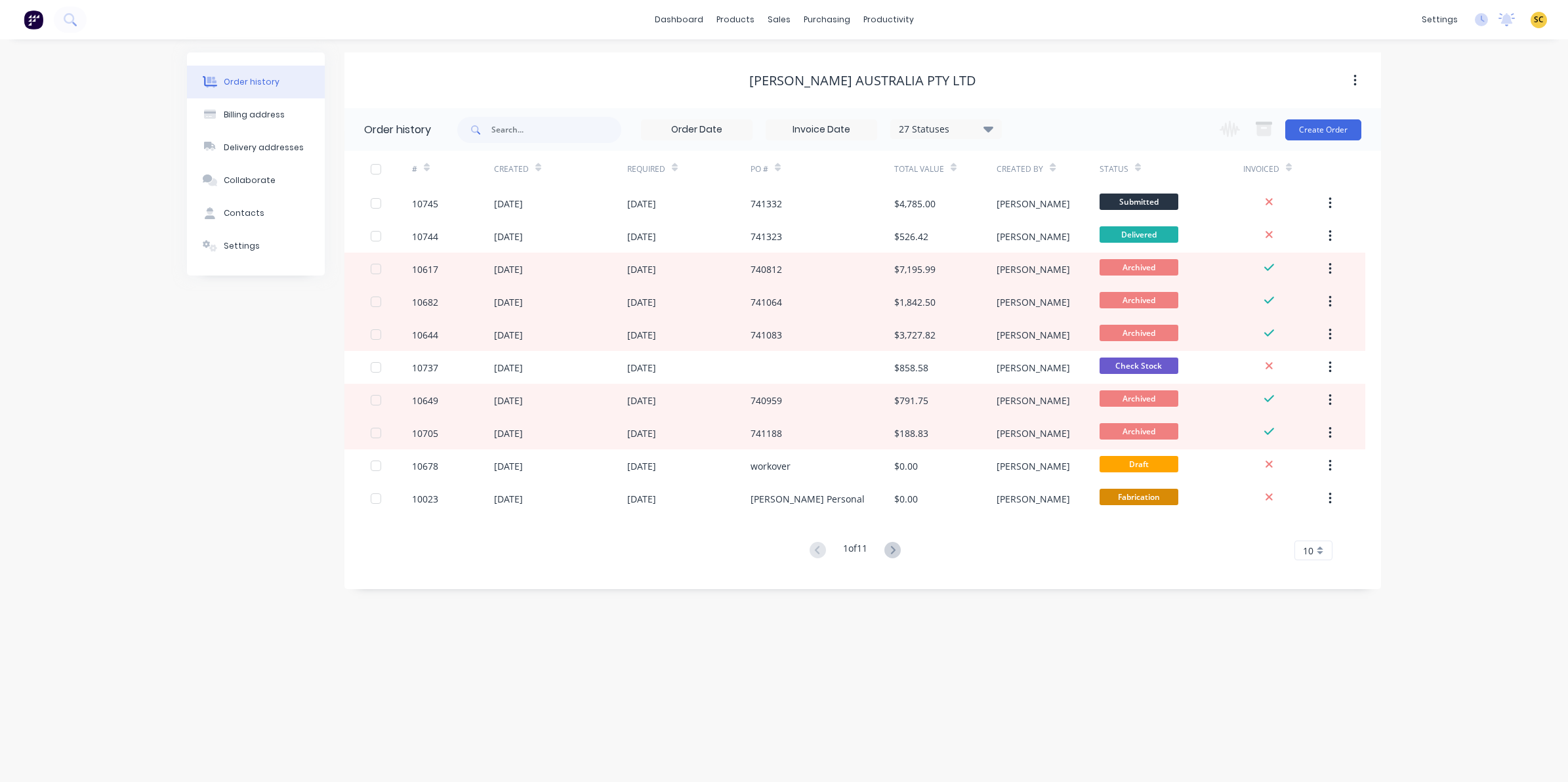
click at [674, 168] on icon at bounding box center [675, 170] width 6 height 4
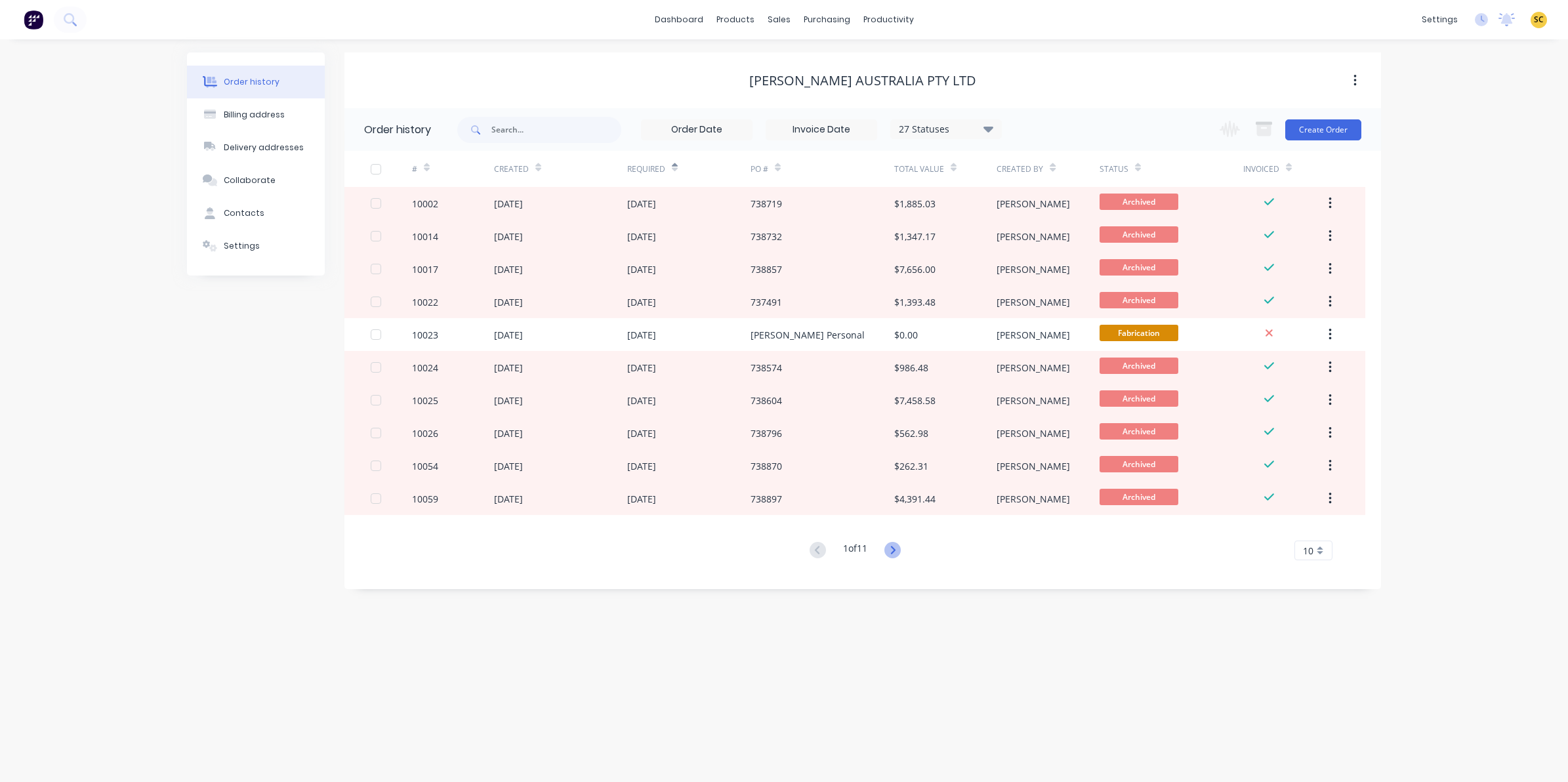
click at [890, 549] on icon at bounding box center [893, 550] width 16 height 16
click at [892, 546] on icon at bounding box center [893, 550] width 16 height 16
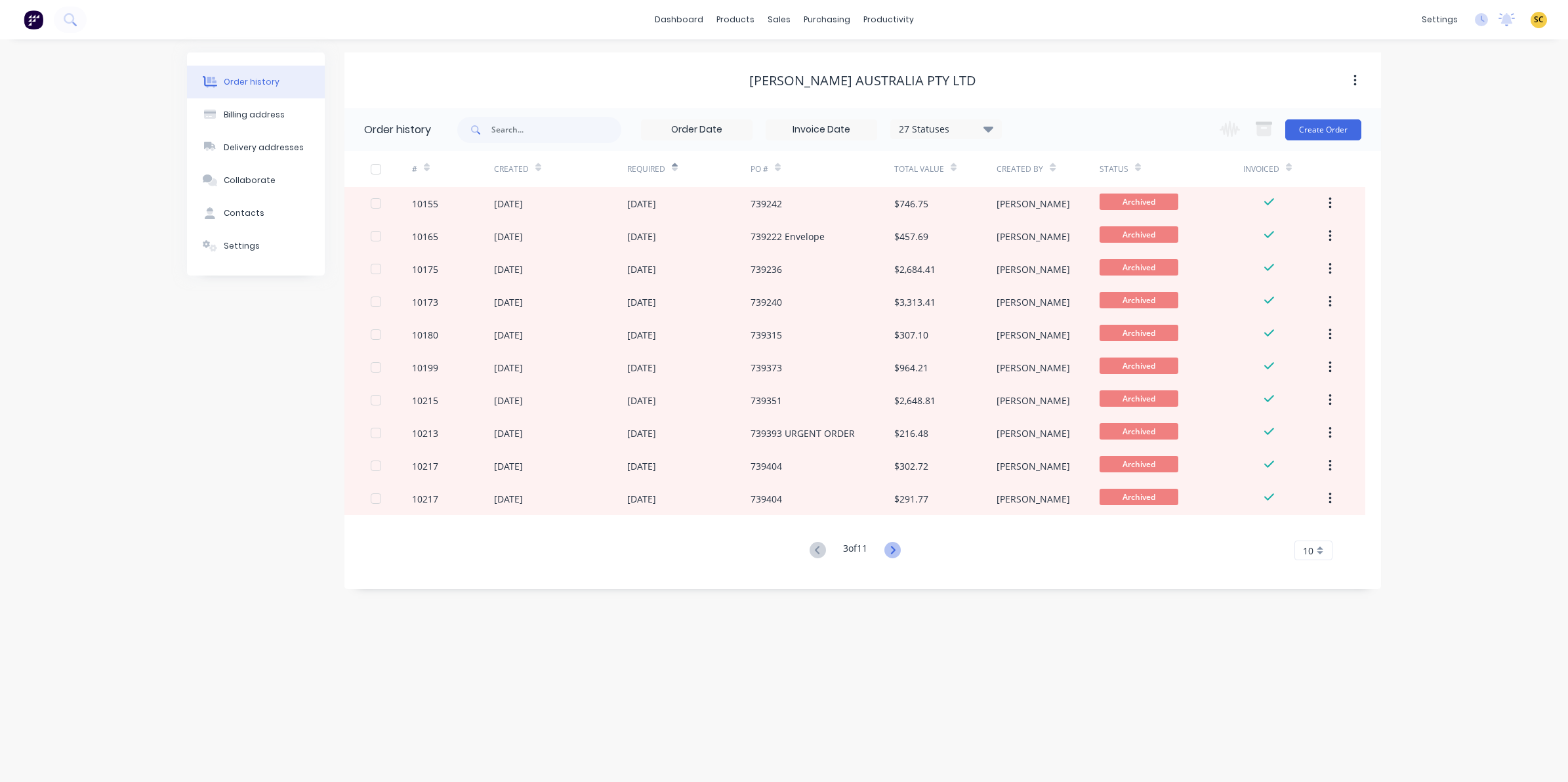
click at [897, 548] on g at bounding box center [893, 550] width 16 height 16
click at [508, 132] on input "text" at bounding box center [556, 129] width 130 height 26
type input "740572"
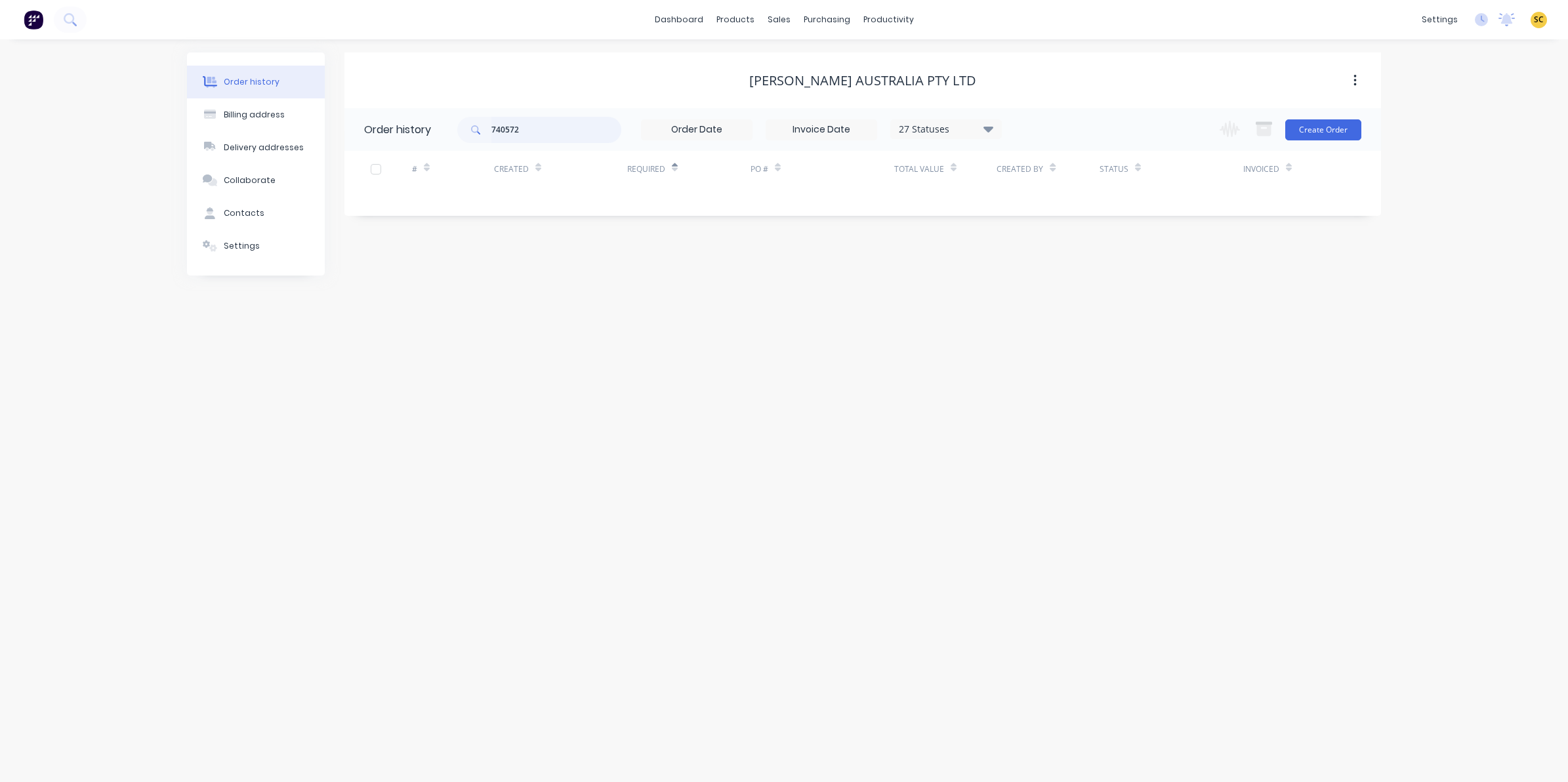
click at [553, 129] on input "740572" at bounding box center [556, 129] width 130 height 26
type input "740542"
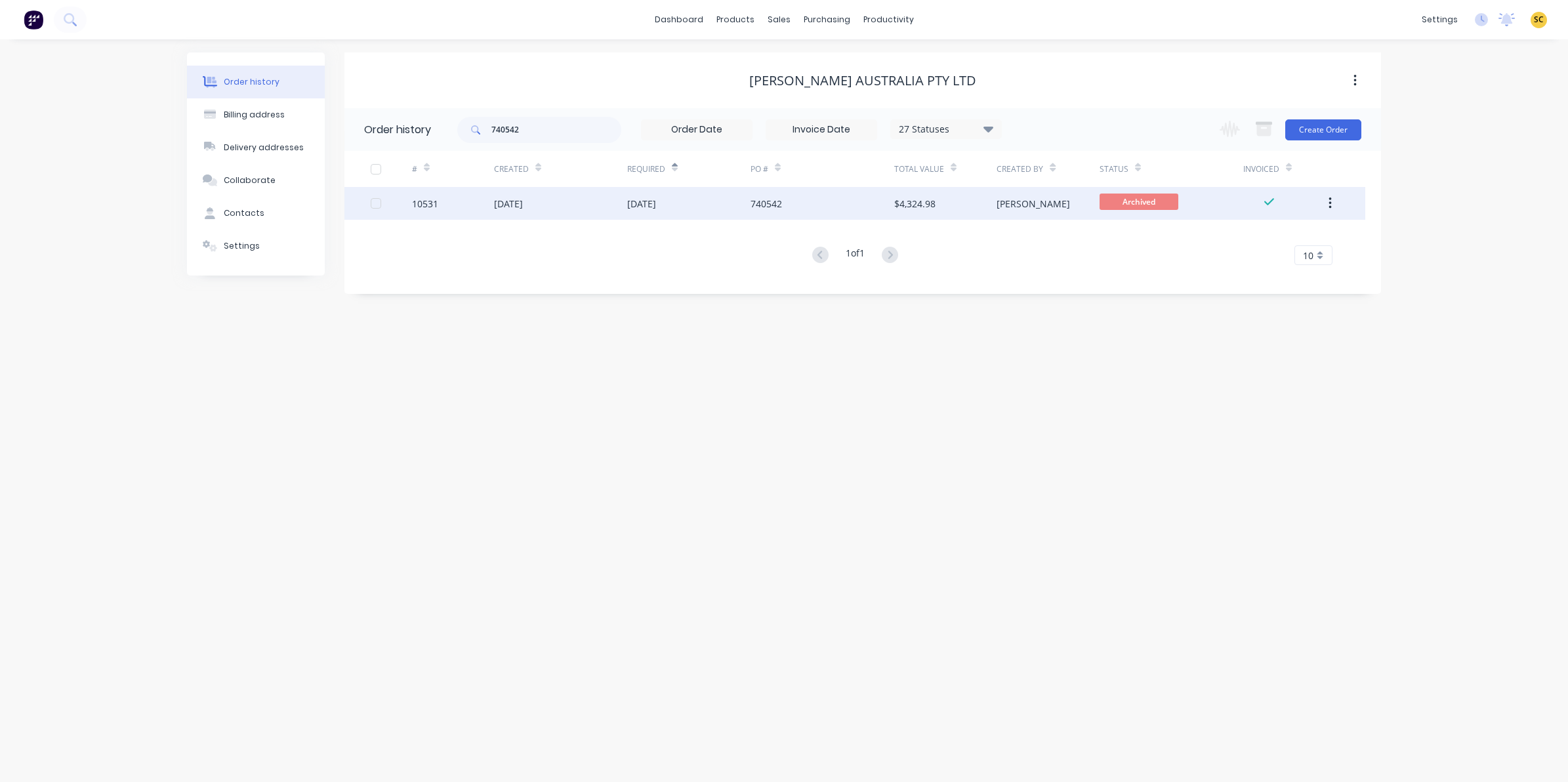
click at [898, 208] on div "$4,324.98" at bounding box center [915, 204] width 42 height 14
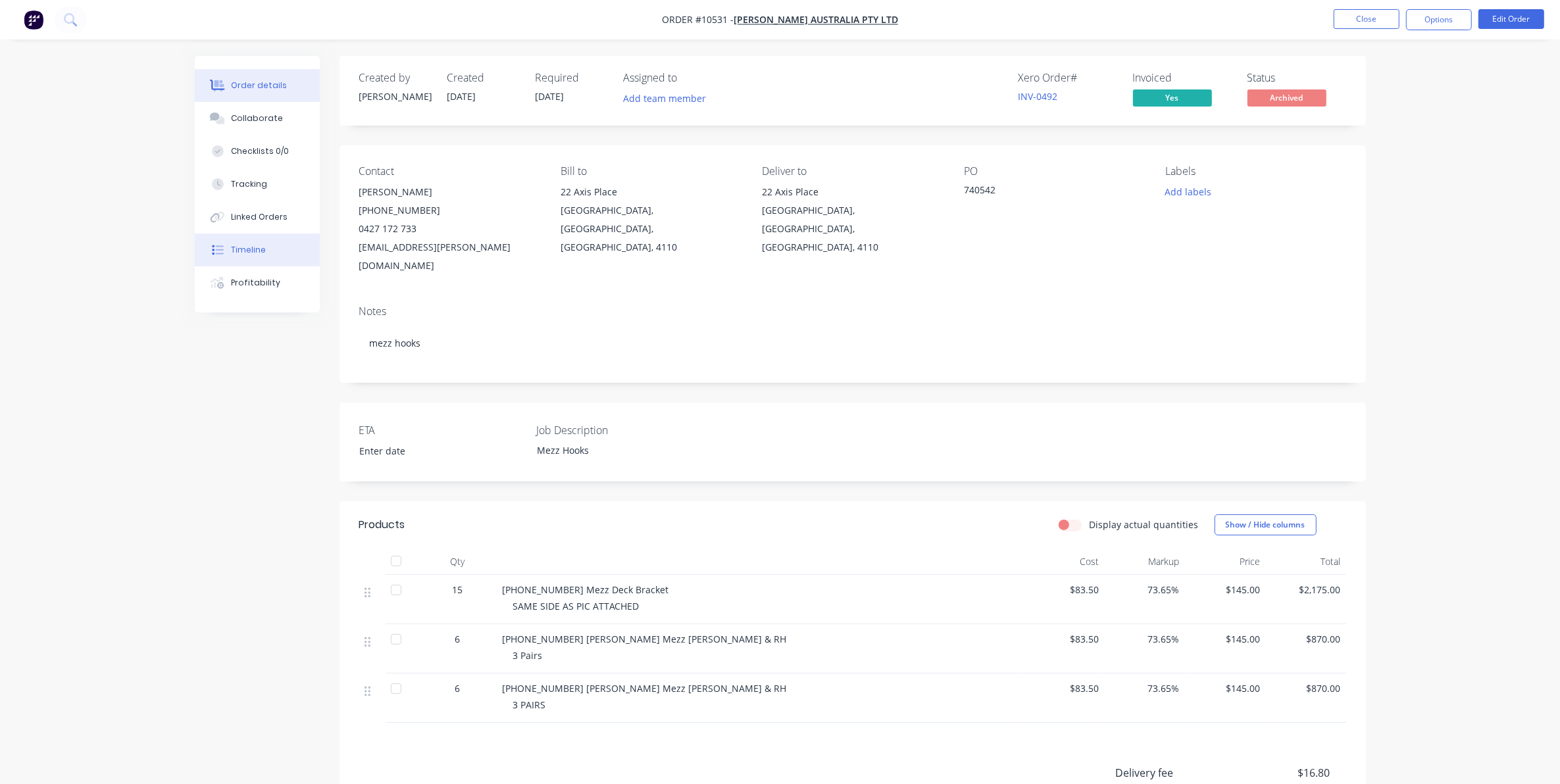
click at [277, 250] on button "Timeline" at bounding box center [258, 250] width 125 height 33
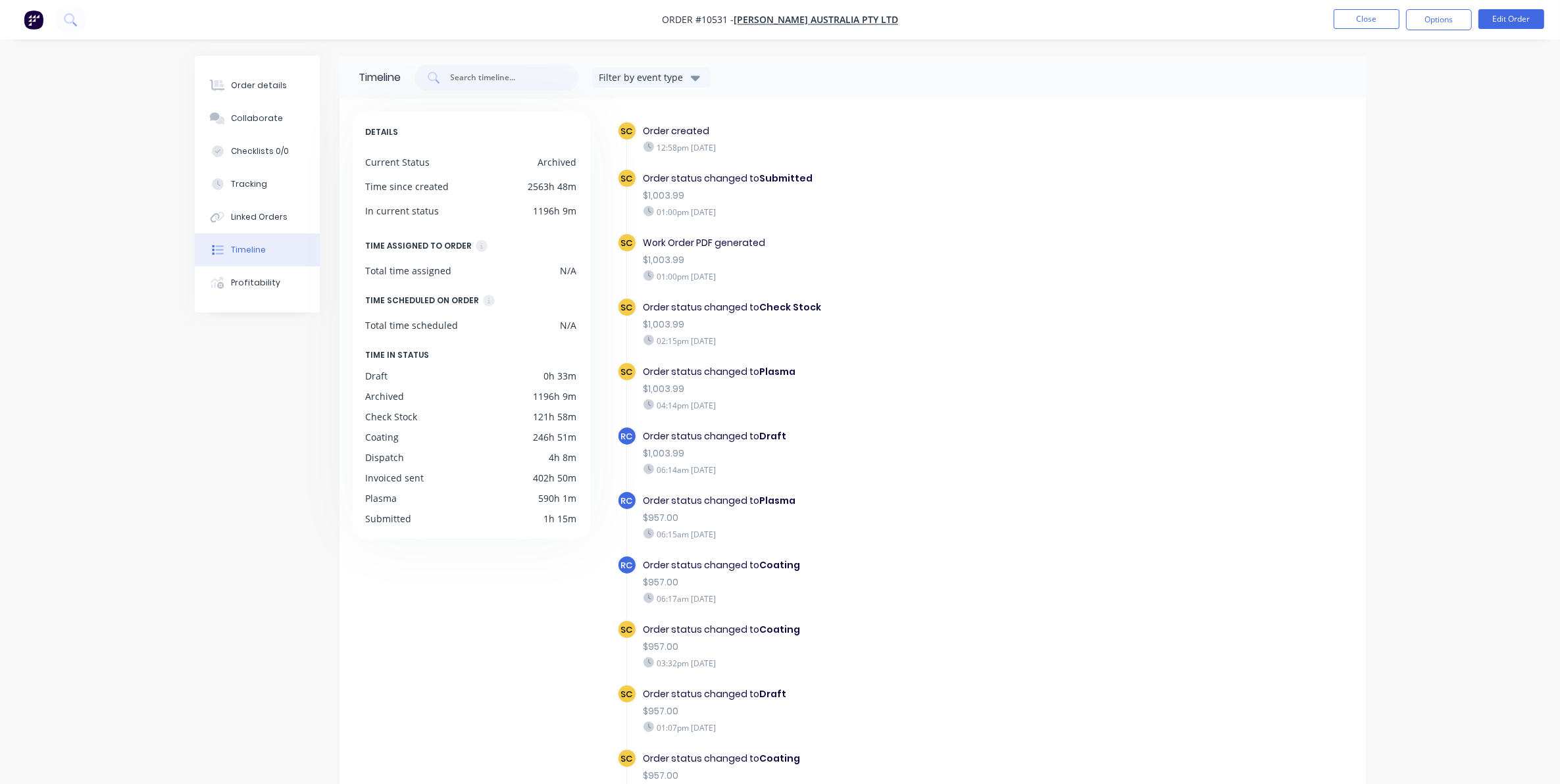
click at [297, 632] on div "Timeline Filter by event type DETAILS Current Status Archived Time since create…" at bounding box center [780, 466] width 1172 height 820
click at [248, 91] on div "Order details" at bounding box center [260, 85] width 56 height 12
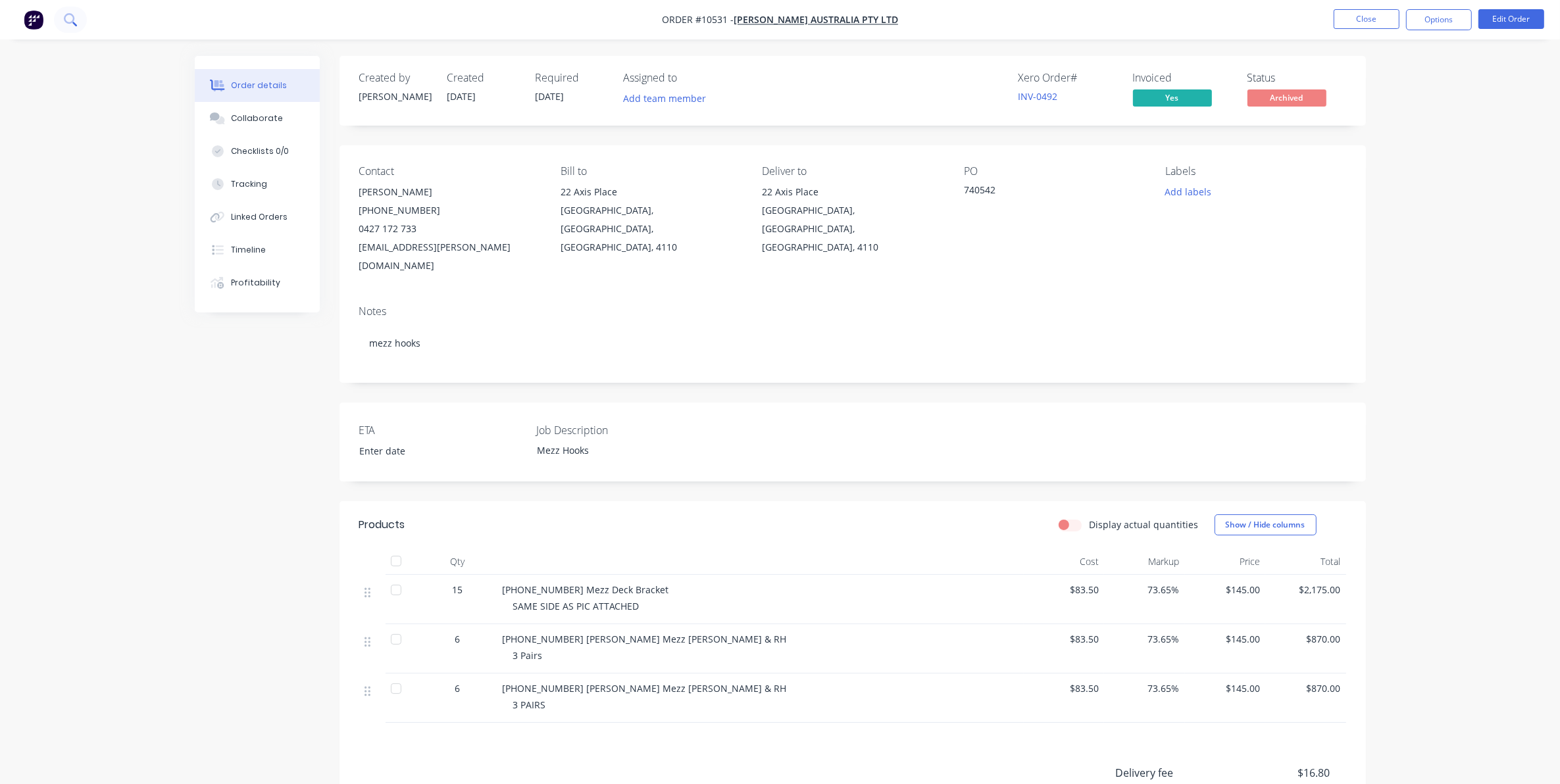
click at [75, 18] on icon at bounding box center [70, 20] width 13 height 13
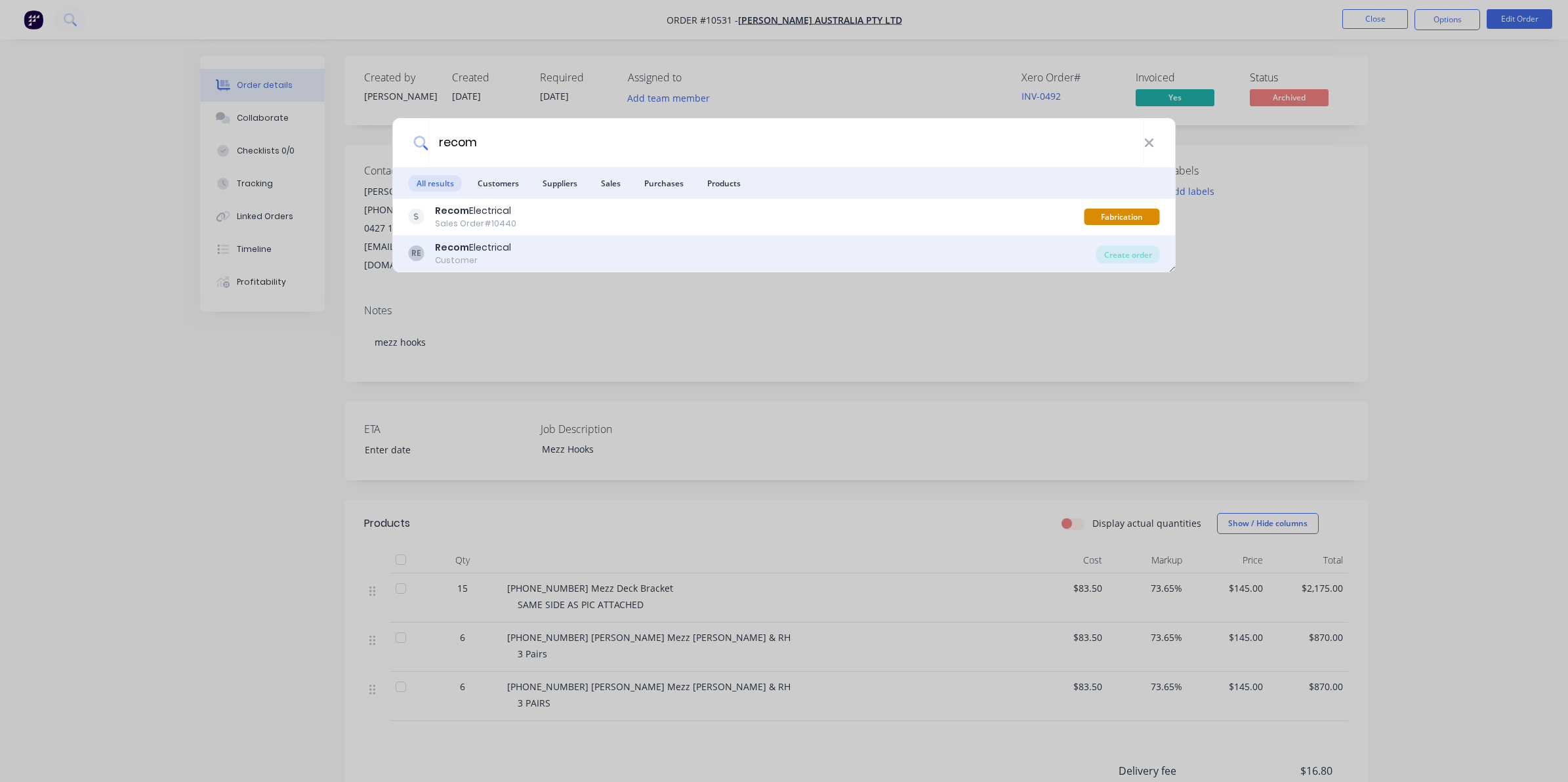
type input "recom"
click at [581, 250] on div "RE Recom Electrical Customer" at bounding box center [753, 253] width 688 height 25
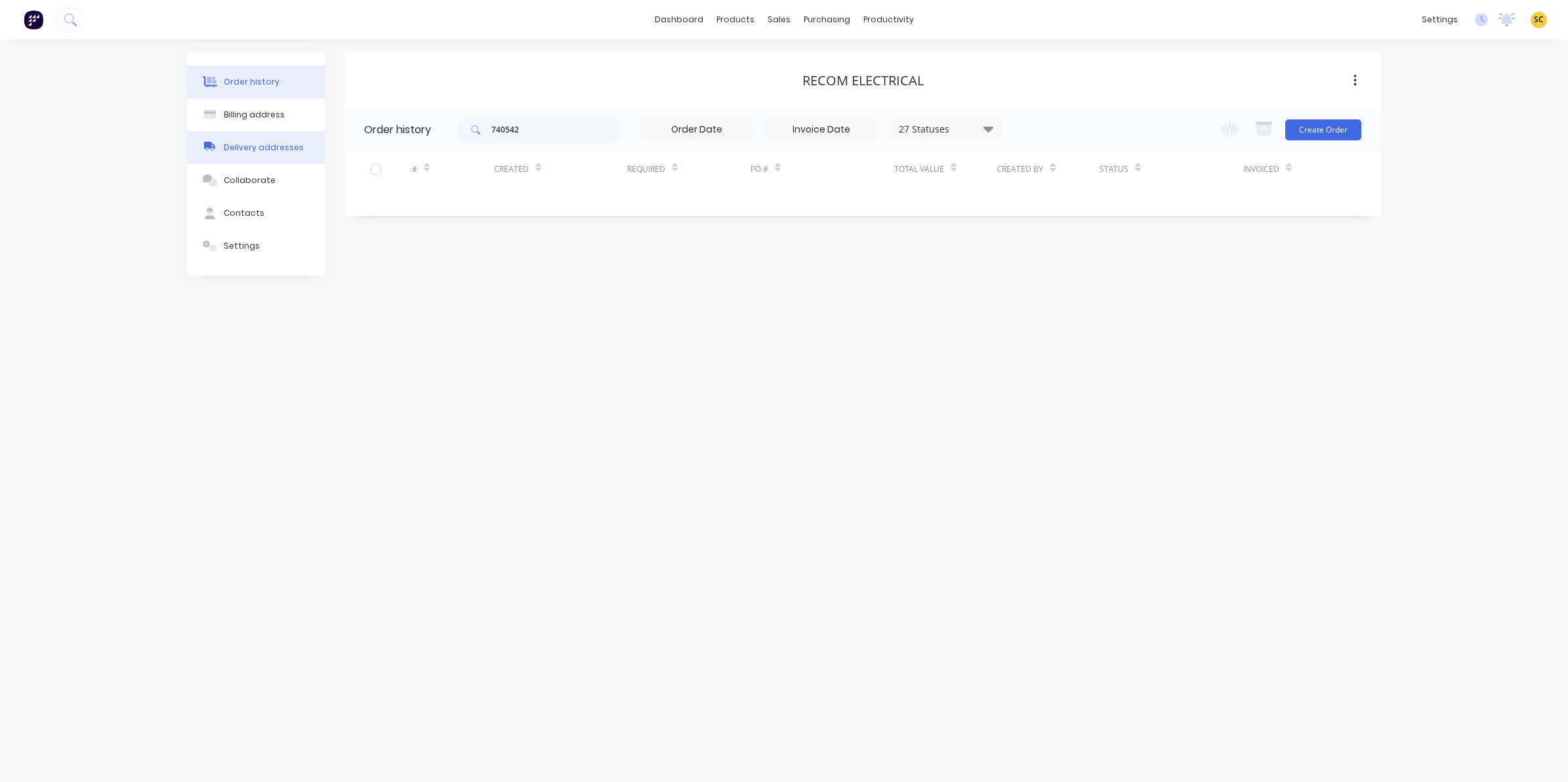
click at [257, 151] on div "Delivery addresses" at bounding box center [263, 148] width 80 height 12
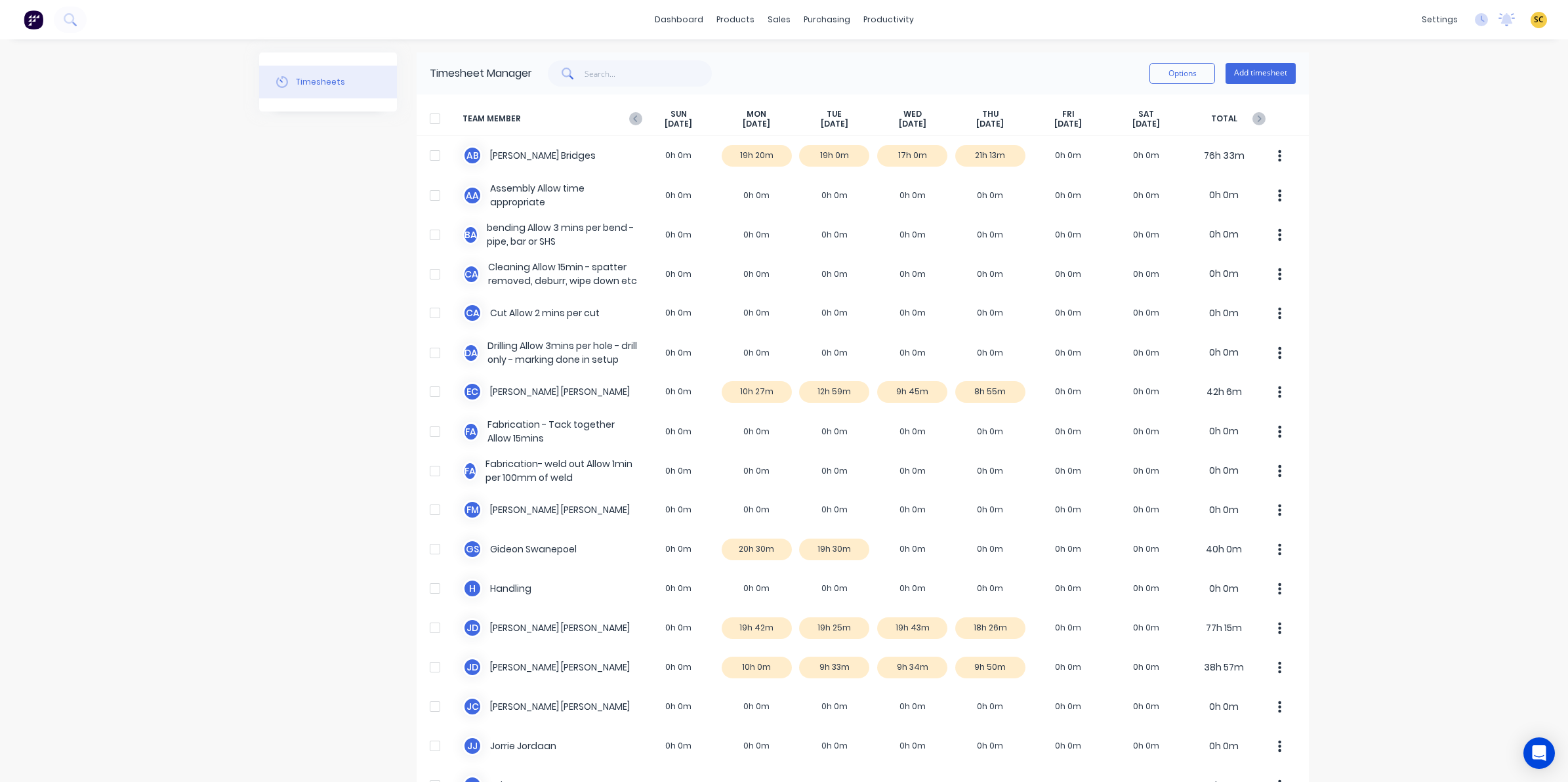
scroll to position [674, 0]
